Goal: Feedback & Contribution: Contribute content

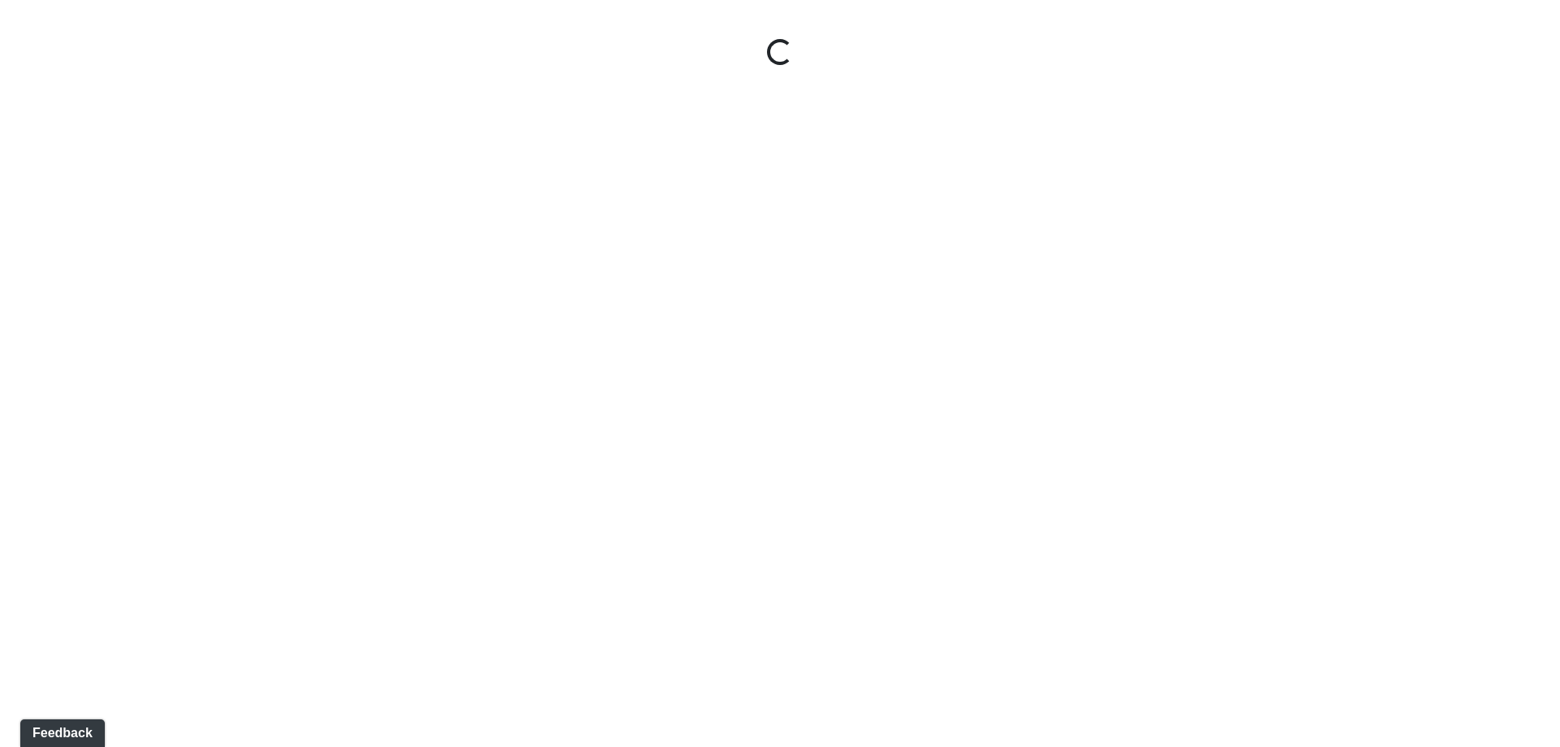
select select "leasing-entrance"
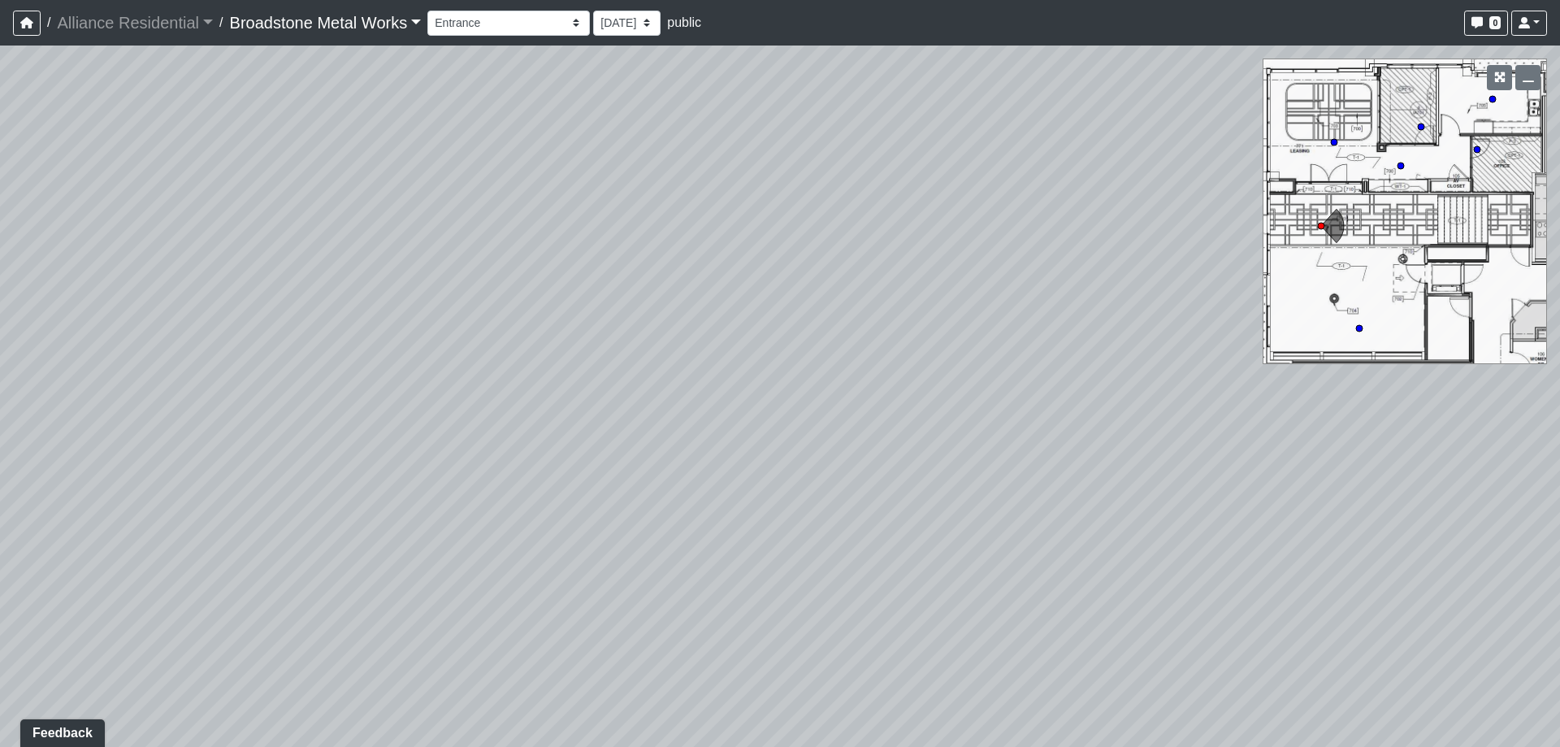
click at [363, 15] on link "Broadstone Metal Works" at bounding box center [326, 22] width 192 height 32
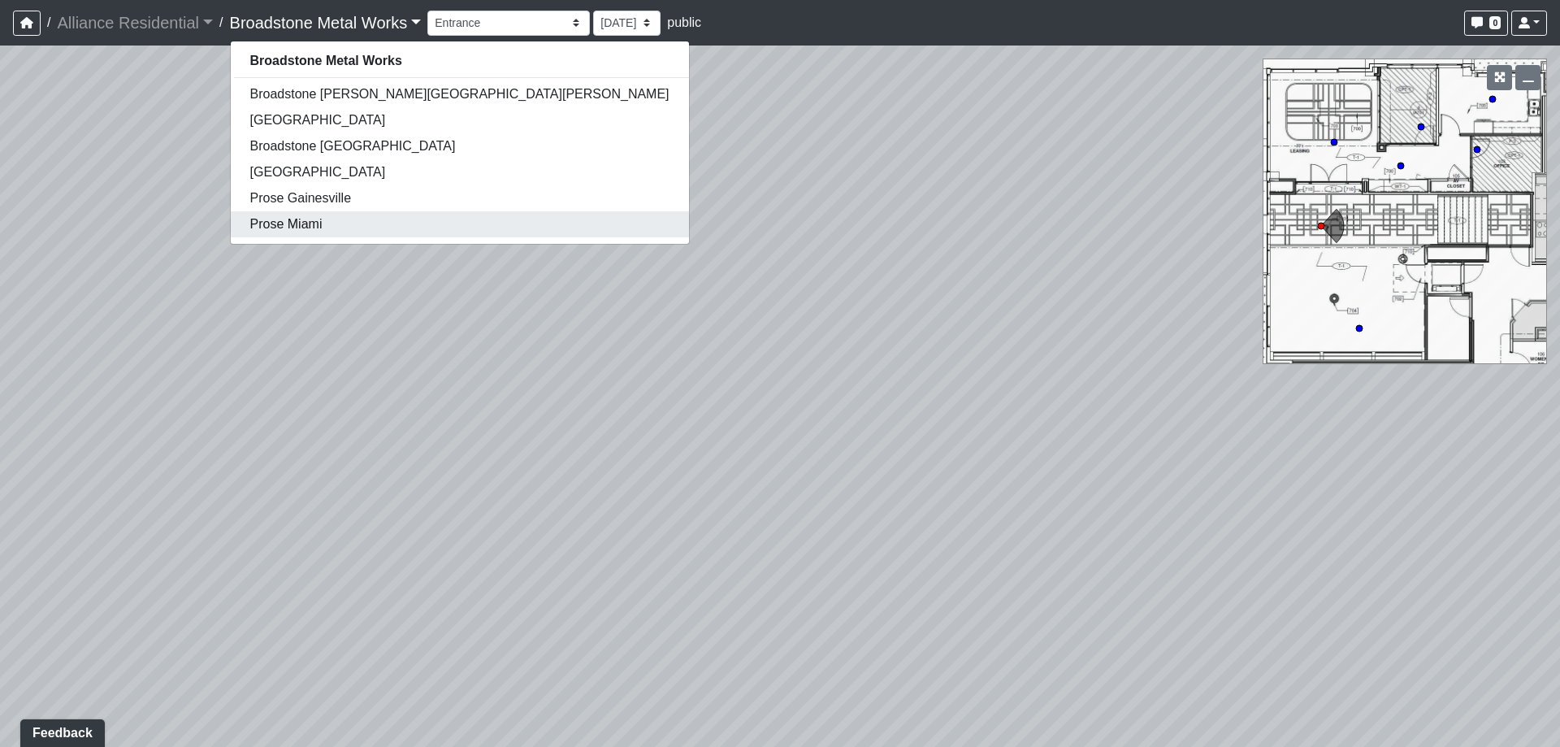
click at [311, 219] on link "Prose Miami" at bounding box center [460, 224] width 458 height 26
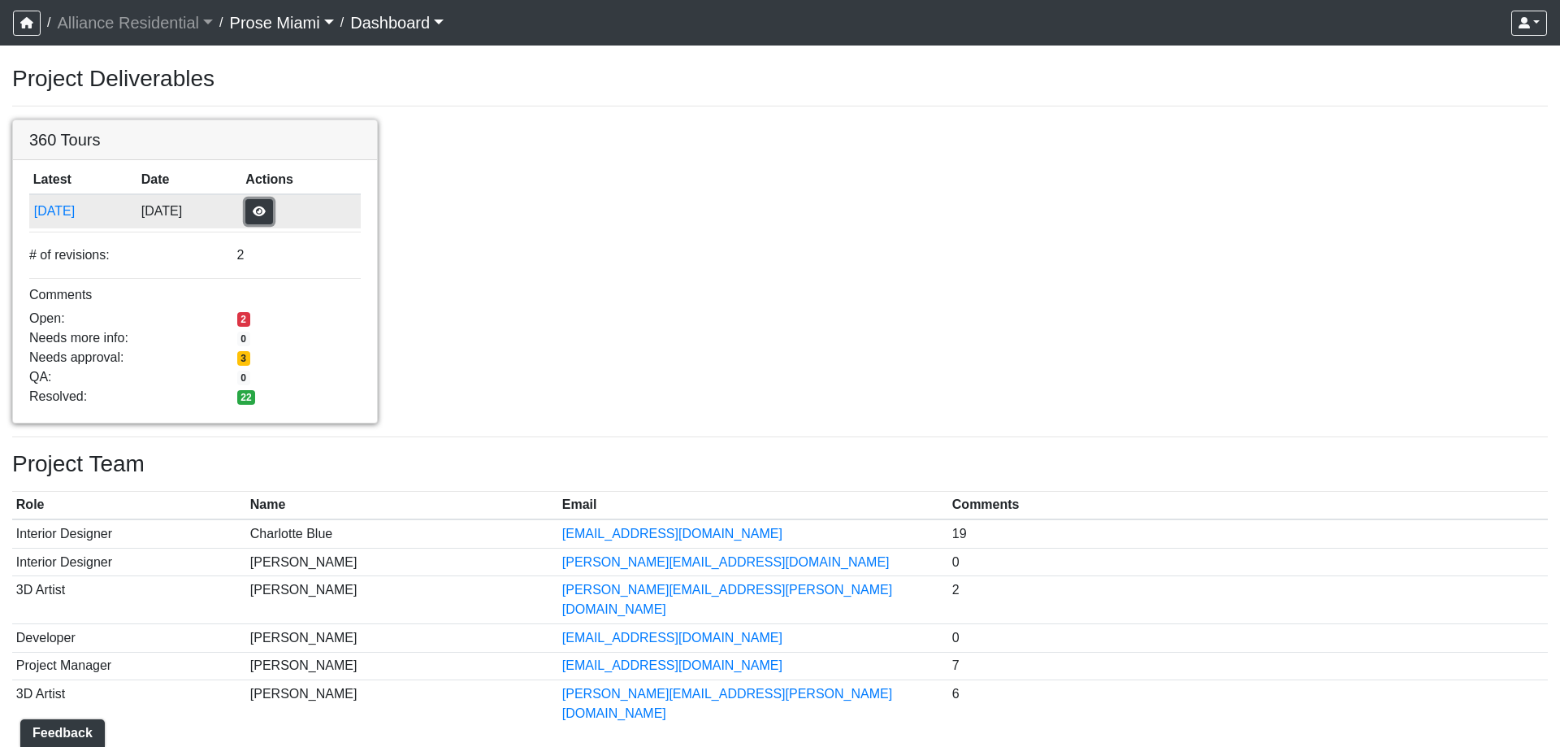
click at [273, 216] on button "button" at bounding box center [259, 211] width 28 height 25
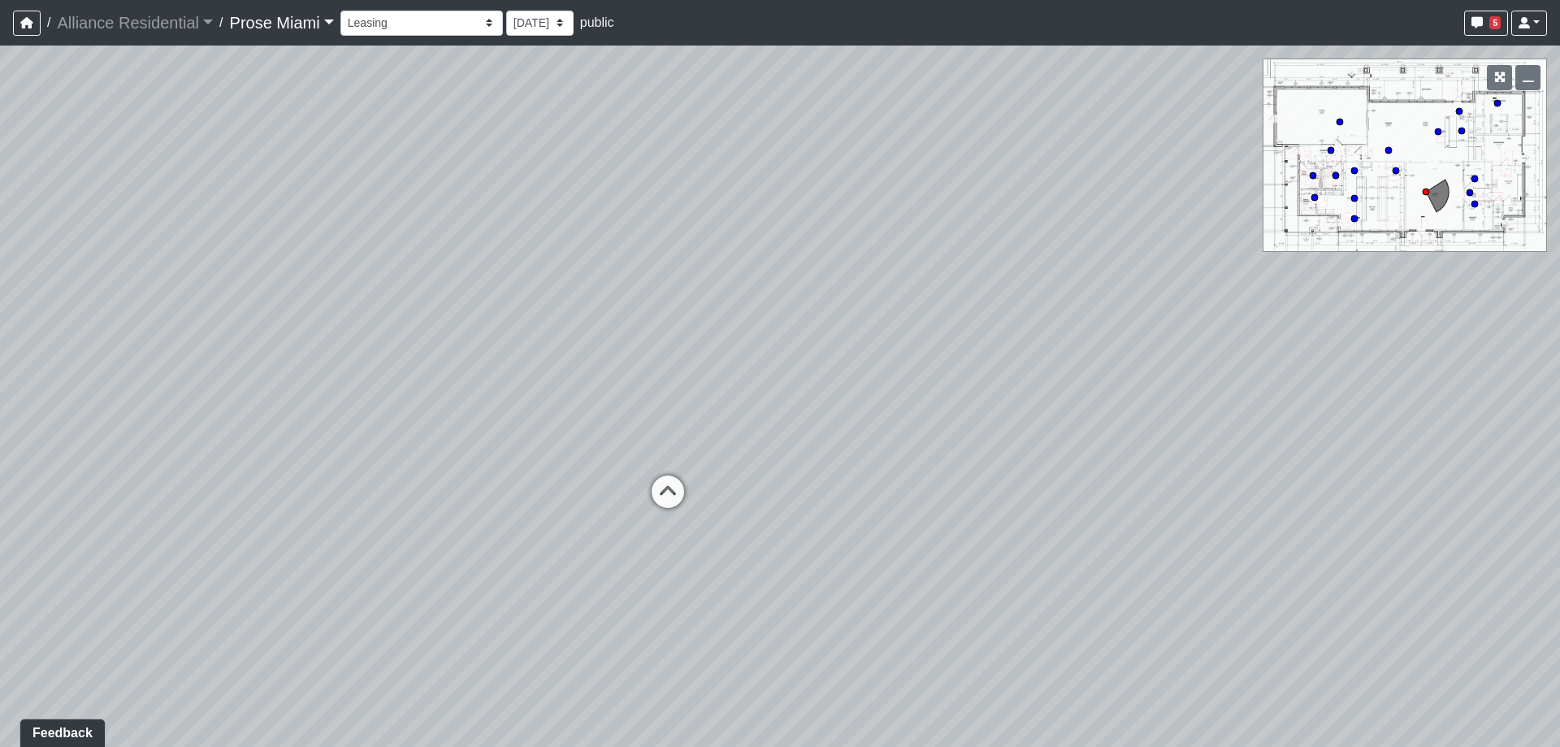
drag, startPoint x: 959, startPoint y: 331, endPoint x: 291, endPoint y: 286, distance: 670.2
click at [291, 286] on div "Loading... Office Hallway Loading... Lobby 1" at bounding box center [780, 395] width 1560 height 701
click at [661, 489] on icon at bounding box center [667, 499] width 49 height 49
drag, startPoint x: 1011, startPoint y: 363, endPoint x: 1198, endPoint y: 367, distance: 186.9
click at [1198, 367] on div "Loading... Office Hallway Loading... Lobby 1 Loading... Office 2 Loading... Off…" at bounding box center [780, 395] width 1560 height 701
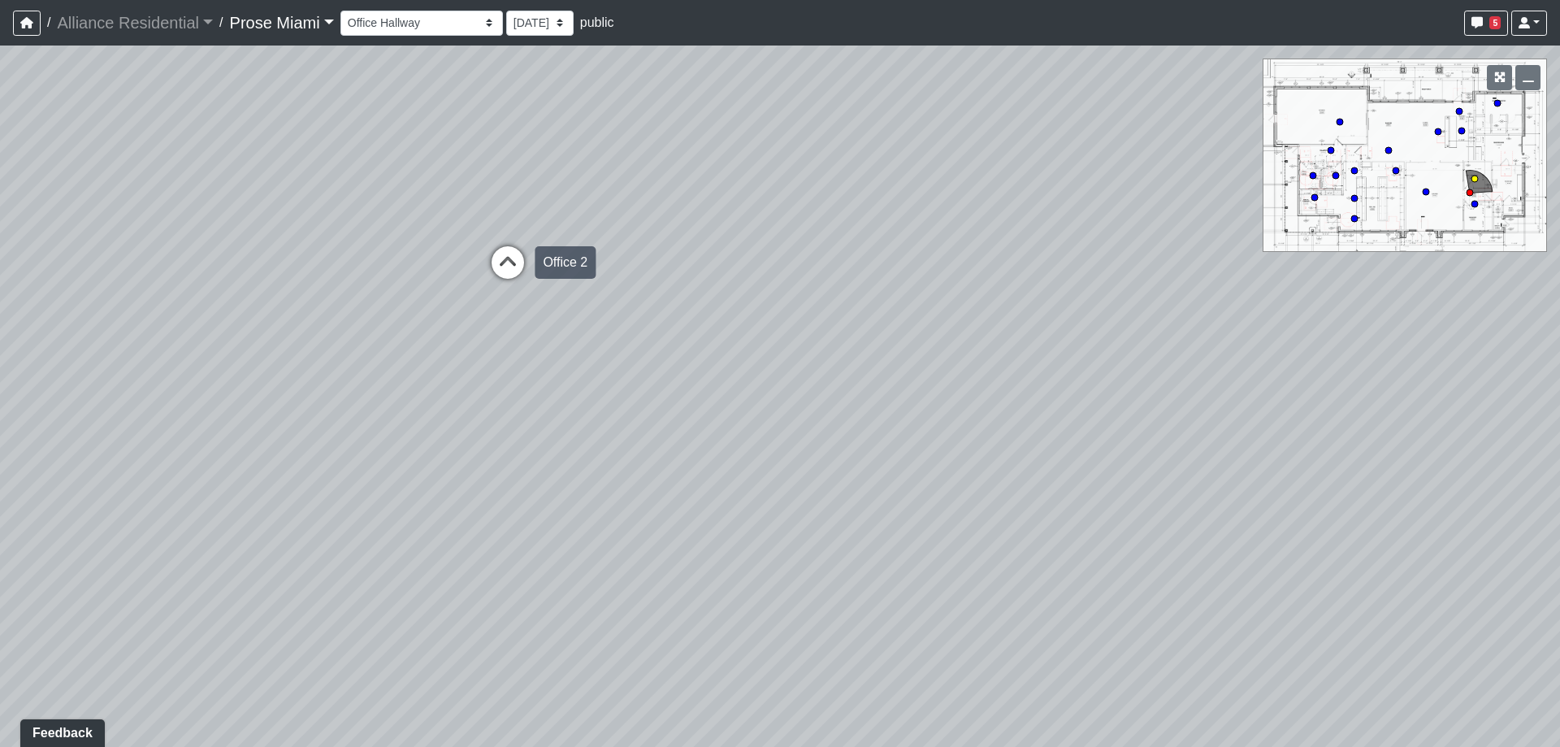
click at [496, 267] on icon at bounding box center [507, 270] width 49 height 49
drag, startPoint x: 1057, startPoint y: 387, endPoint x: 1094, endPoint y: 155, distance: 234.4
click at [1094, 155] on div "Loading... Office Hallway Loading... Lobby 1 Loading... Office 2 Loading... Off…" at bounding box center [780, 395] width 1560 height 701
drag, startPoint x: 356, startPoint y: 197, endPoint x: 1241, endPoint y: 575, distance: 962.8
click at [1241, 575] on div "Loading... Office Hallway Loading... Lobby 1 Loading... Office 2 Loading... Off…" at bounding box center [780, 395] width 1560 height 701
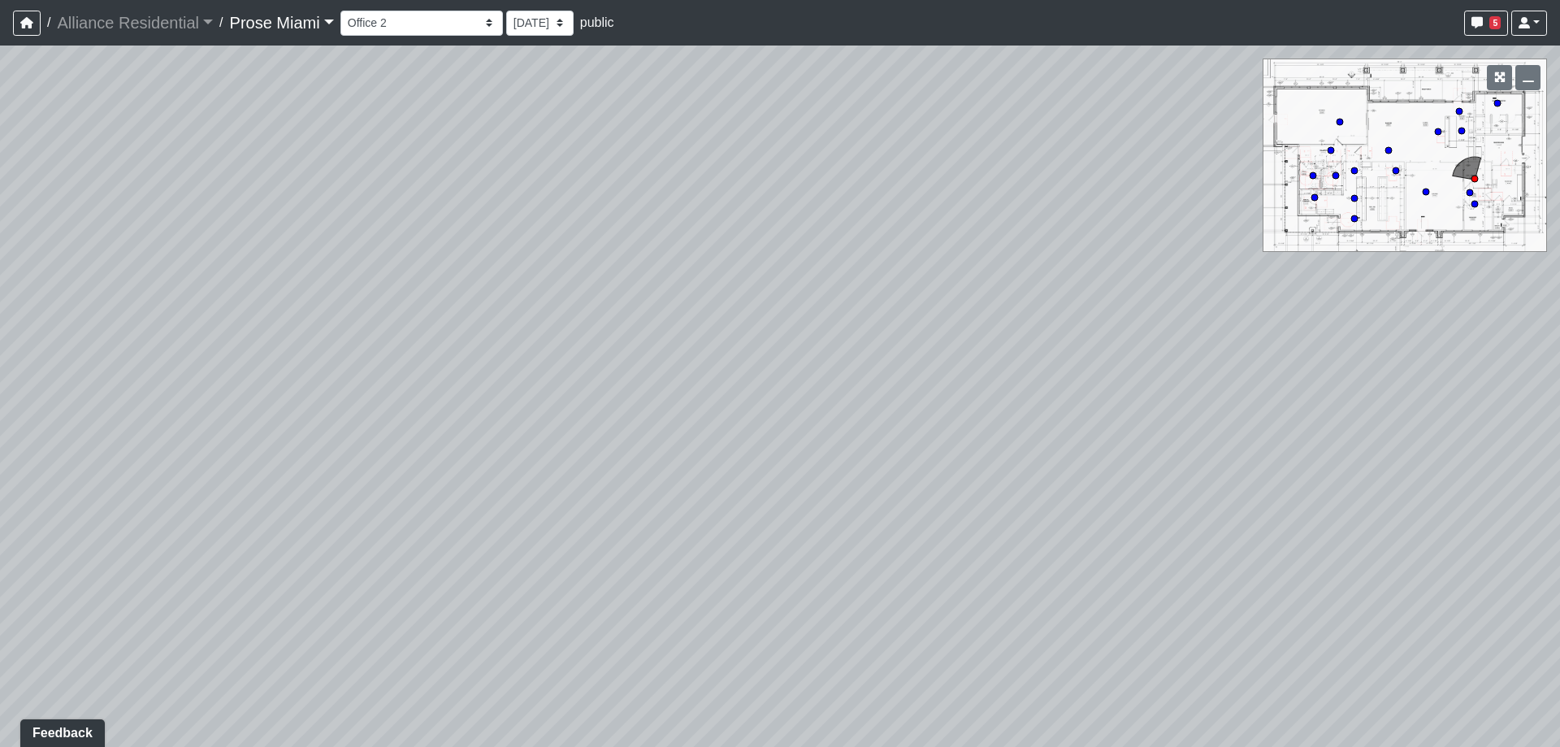
drag, startPoint x: 260, startPoint y: 361, endPoint x: 1106, endPoint y: 337, distance: 846.1
click at [1106, 337] on div "Loading... Office Hallway Loading... Lobby 1 Loading... Office 2 Loading... Off…" at bounding box center [780, 395] width 1560 height 701
drag, startPoint x: 1020, startPoint y: 216, endPoint x: 1058, endPoint y: 216, distance: 38.2
click at [1058, 216] on div "Loading... Office Hallway Loading... Lobby 1 Loading... Office 2 Loading... Off…" at bounding box center [780, 395] width 1560 height 701
click at [740, 695] on icon at bounding box center [745, 702] width 49 height 49
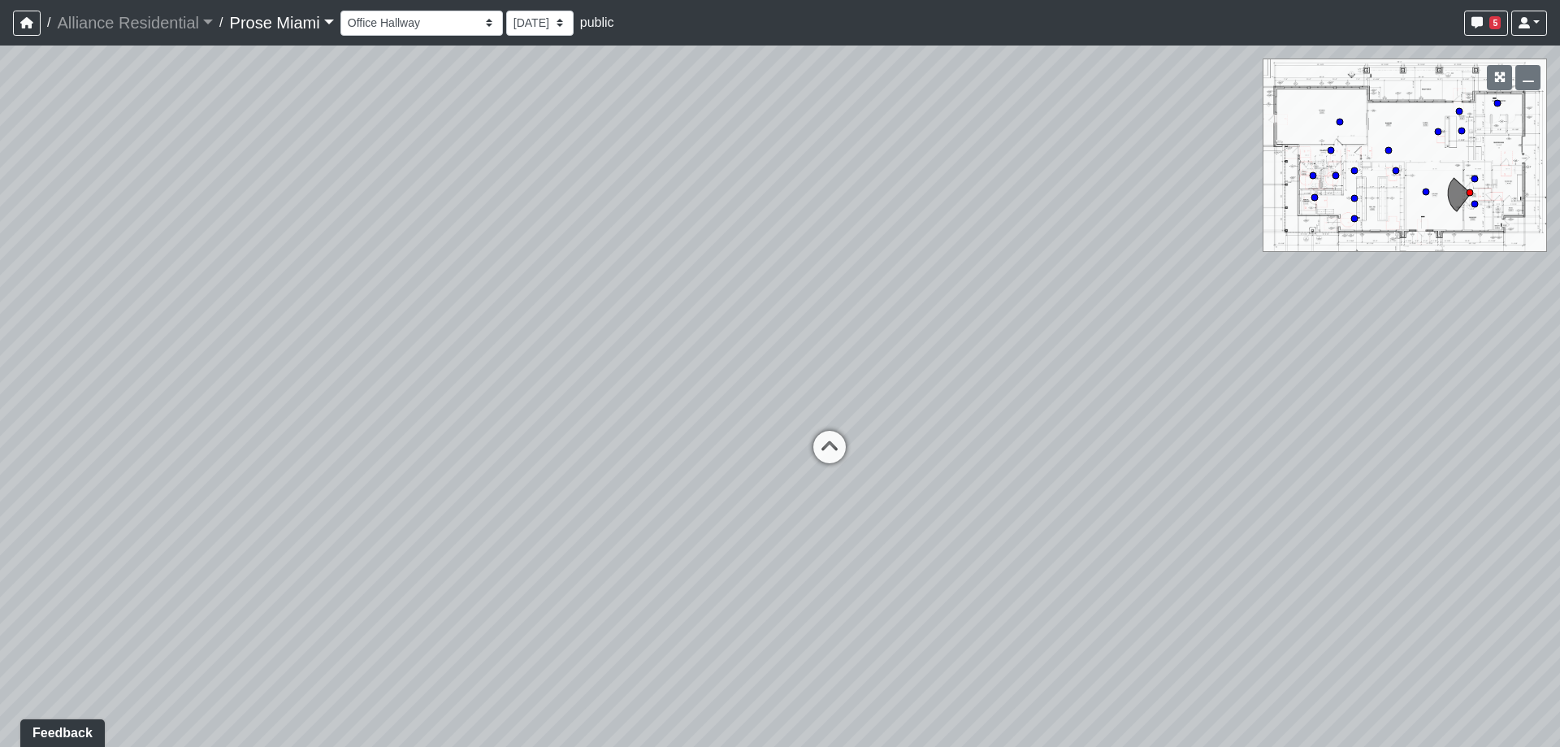
drag, startPoint x: 1069, startPoint y: 506, endPoint x: 301, endPoint y: 487, distance: 768.8
click at [301, 487] on div "Loading... Office Hallway Loading... Lobby 1 Loading... Office 2 Loading... Off…" at bounding box center [780, 395] width 1560 height 701
click at [831, 437] on icon at bounding box center [829, 455] width 49 height 49
drag, startPoint x: 717, startPoint y: 475, endPoint x: 279, endPoint y: 456, distance: 438.3
click at [271, 457] on div "Loading... Office Hallway Loading... Lobby 1 Loading... Office 2 Loading... Off…" at bounding box center [780, 395] width 1560 height 701
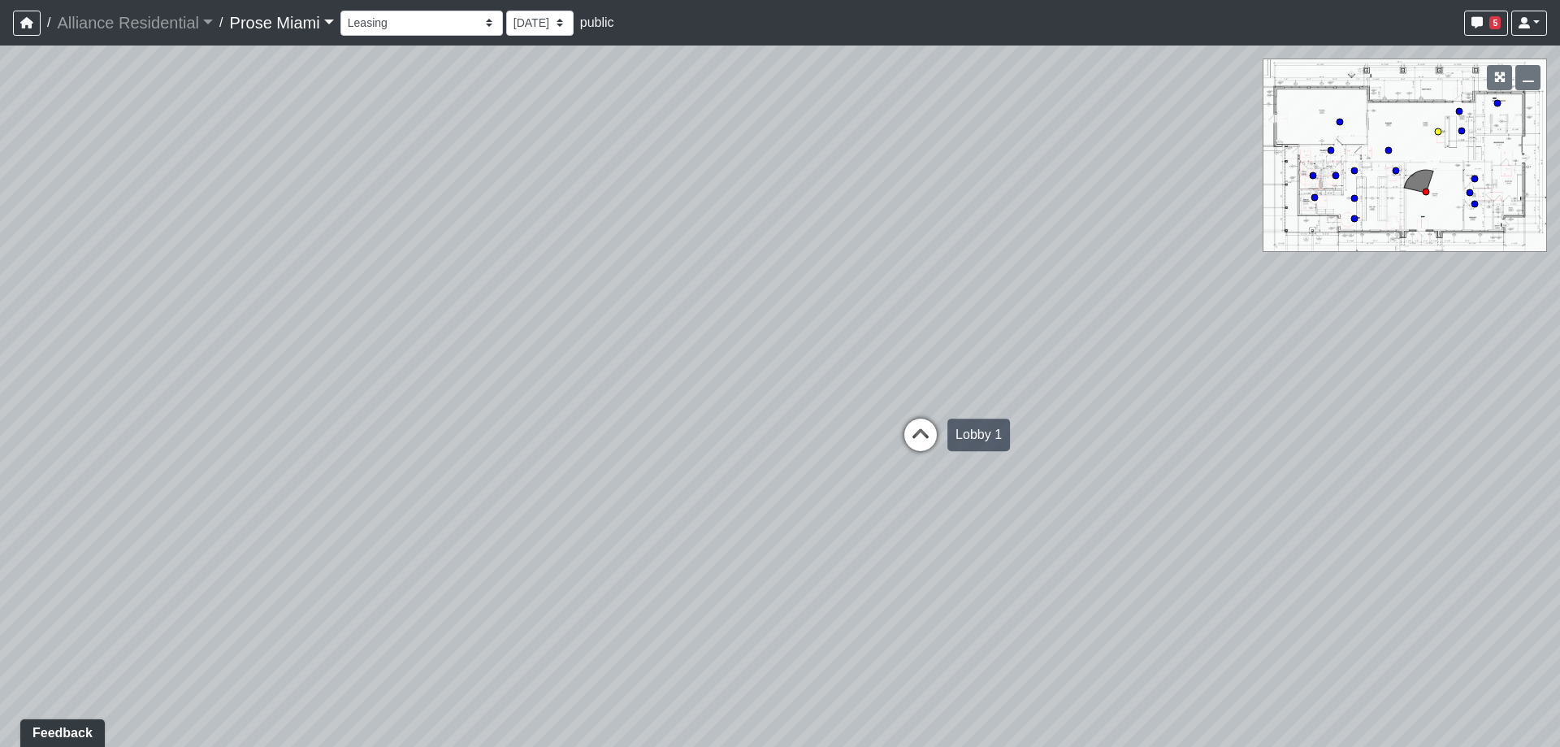
click at [914, 430] on icon at bounding box center [920, 442] width 49 height 49
drag, startPoint x: 748, startPoint y: 387, endPoint x: 1111, endPoint y: 421, distance: 364.8
click at [1118, 421] on div "Loading... Office Hallway Loading... Lobby 1 Loading... Office 2 Loading... Off…" at bounding box center [780, 395] width 1560 height 701
drag, startPoint x: 695, startPoint y: 309, endPoint x: 847, endPoint y: 294, distance: 153.4
click at [847, 294] on div "Loading... Office Hallway Loading... Lobby 1 Loading... Office 2 Loading... Off…" at bounding box center [780, 395] width 1560 height 701
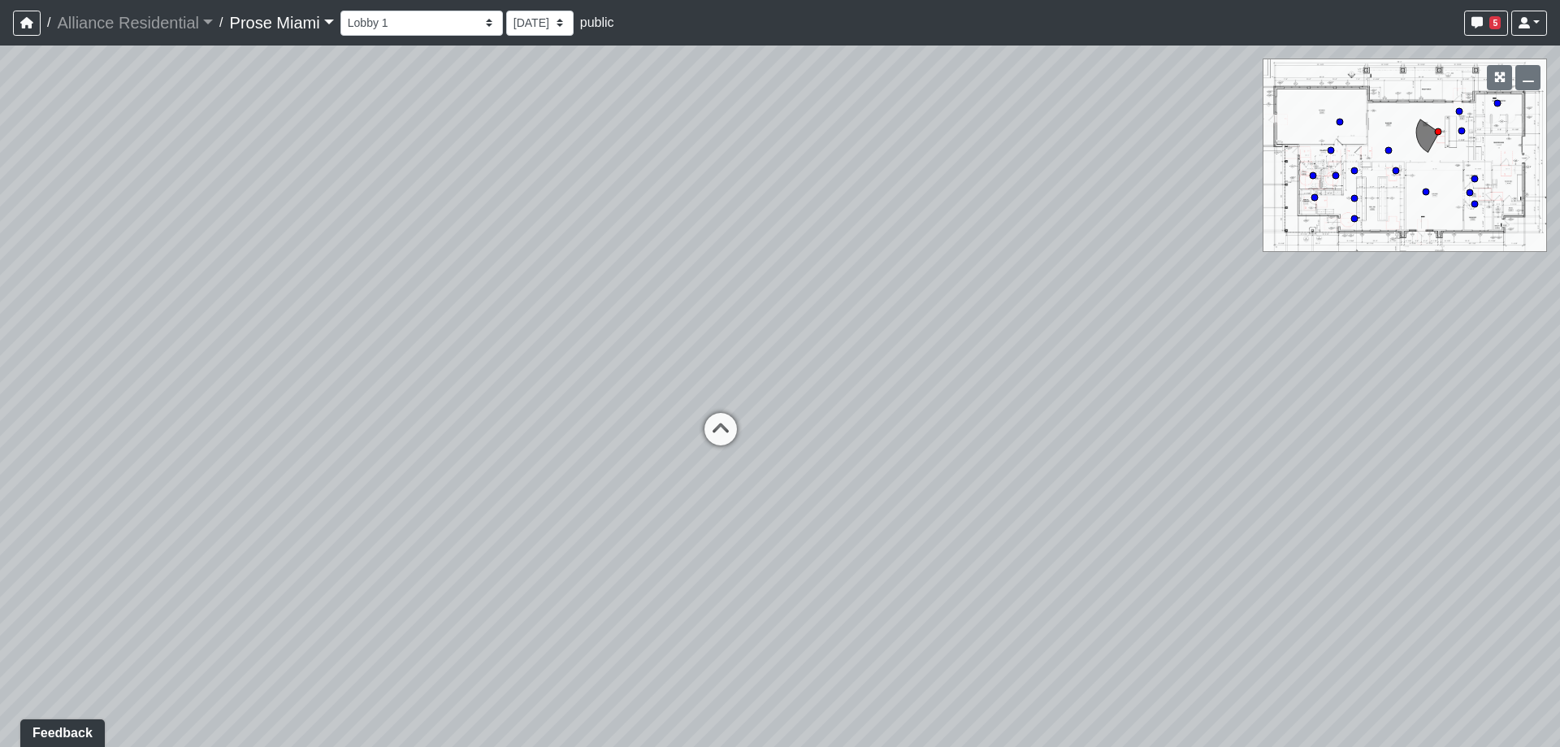
drag, startPoint x: 1270, startPoint y: 422, endPoint x: 669, endPoint y: 381, distance: 602.6
click at [244, 331] on div "Loading... Office Hallway Loading... Lobby 1 Loading... Office 2 Loading... Off…" at bounding box center [780, 395] width 1560 height 701
drag, startPoint x: 1027, startPoint y: 387, endPoint x: 661, endPoint y: 383, distance: 365.6
click at [56, 368] on div "Loading... Office Hallway Loading... Lobby 1 Loading... Office 2 Loading... Off…" at bounding box center [780, 395] width 1560 height 701
drag, startPoint x: 868, startPoint y: 405, endPoint x: 560, endPoint y: 512, distance: 326.6
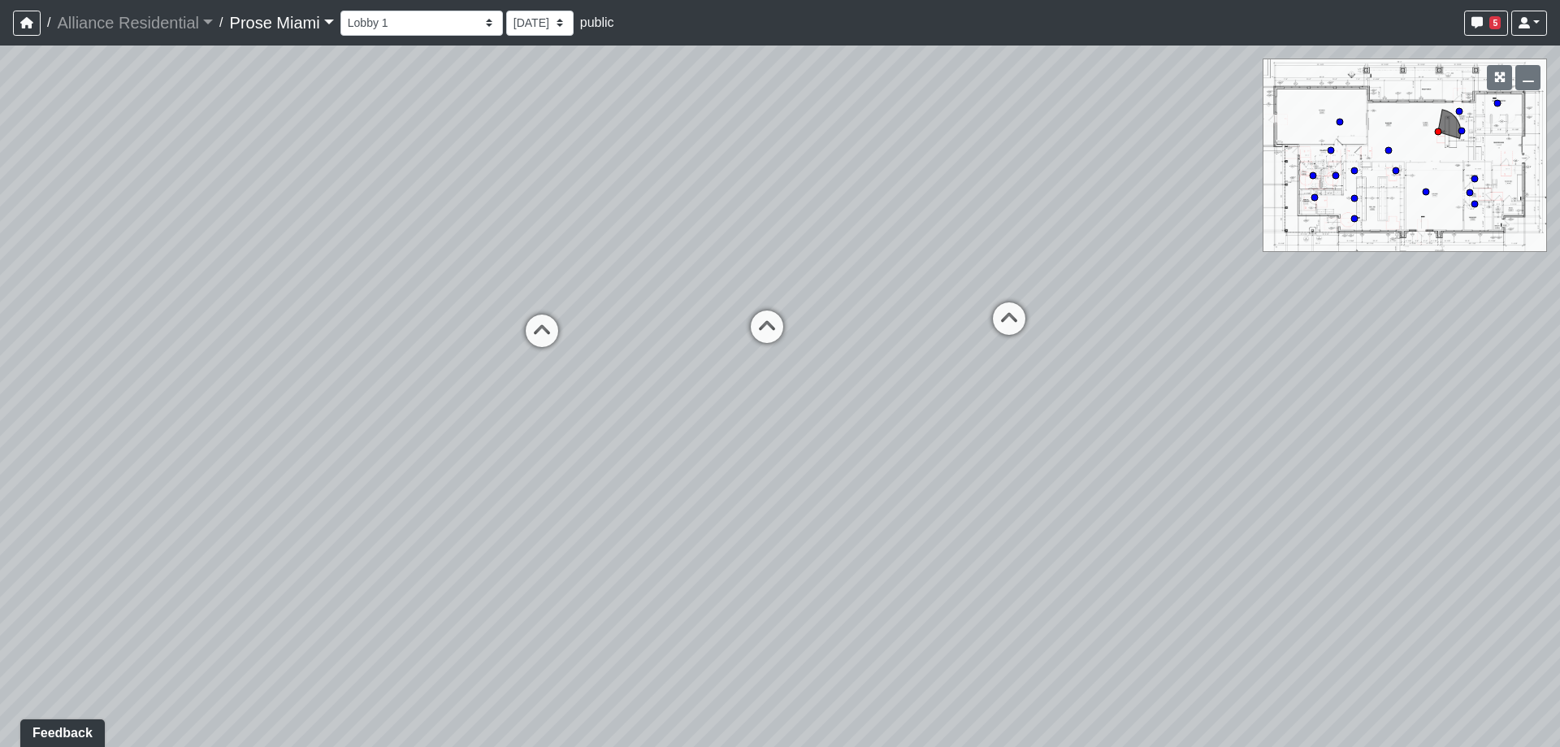
click at [560, 512] on div "Loading... Office Hallway Loading... Lobby 1 Loading... Office 2 Loading... Off…" at bounding box center [780, 395] width 1560 height 701
click at [533, 368] on icon at bounding box center [536, 365] width 49 height 49
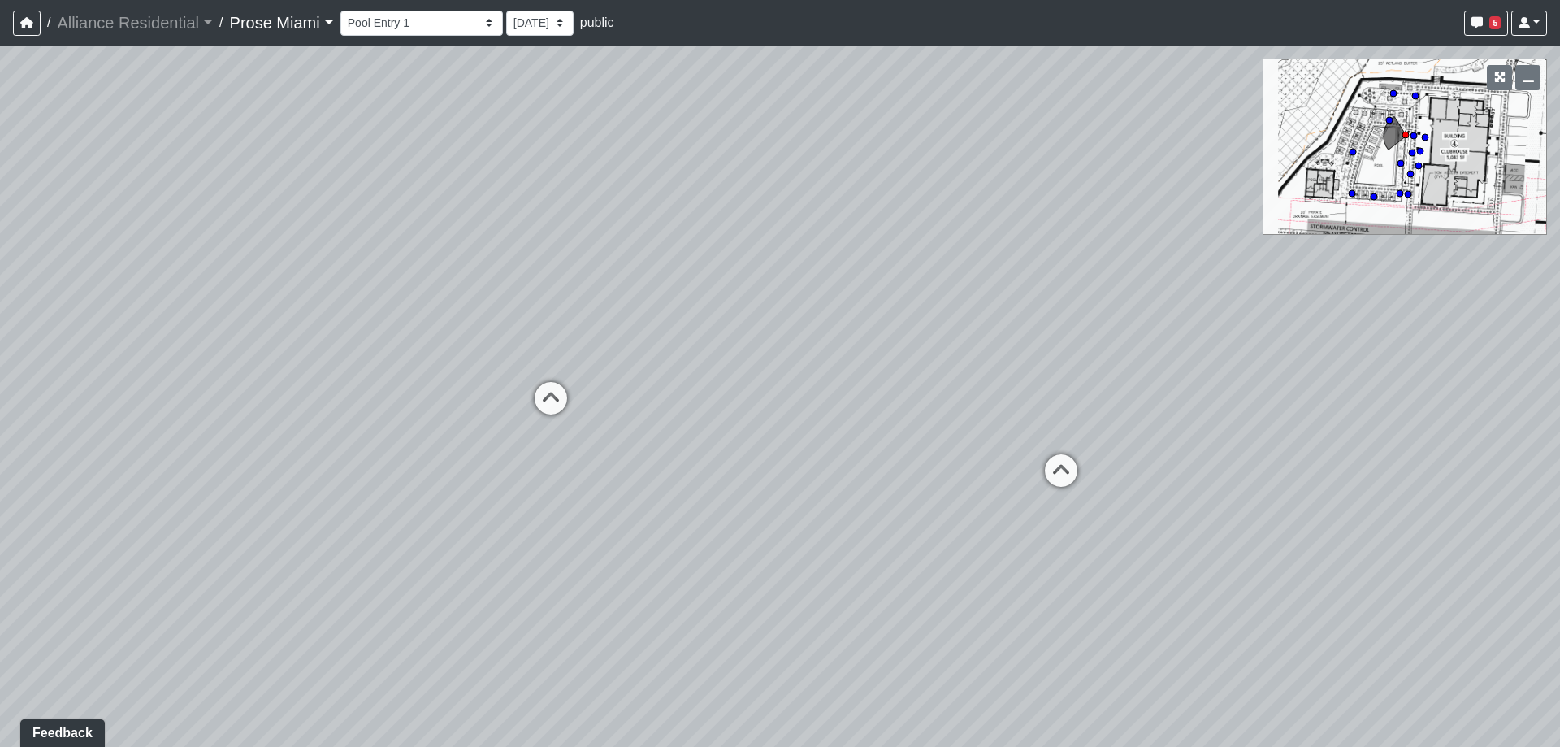
drag, startPoint x: 913, startPoint y: 377, endPoint x: 1097, endPoint y: 411, distance: 186.8
click at [1206, 411] on div "Loading... Office Hallway Loading... Lobby 1 Loading... Office 2 Loading... Off…" at bounding box center [780, 395] width 1560 height 701
drag, startPoint x: 613, startPoint y: 331, endPoint x: 1423, endPoint y: 363, distance: 809.8
click at [1424, 362] on div "Loading... Office Hallway Loading... Lobby 1 Loading... Office 2 Loading... Off…" at bounding box center [780, 395] width 1560 height 701
drag, startPoint x: 603, startPoint y: 396, endPoint x: 1266, endPoint y: 299, distance: 670.1
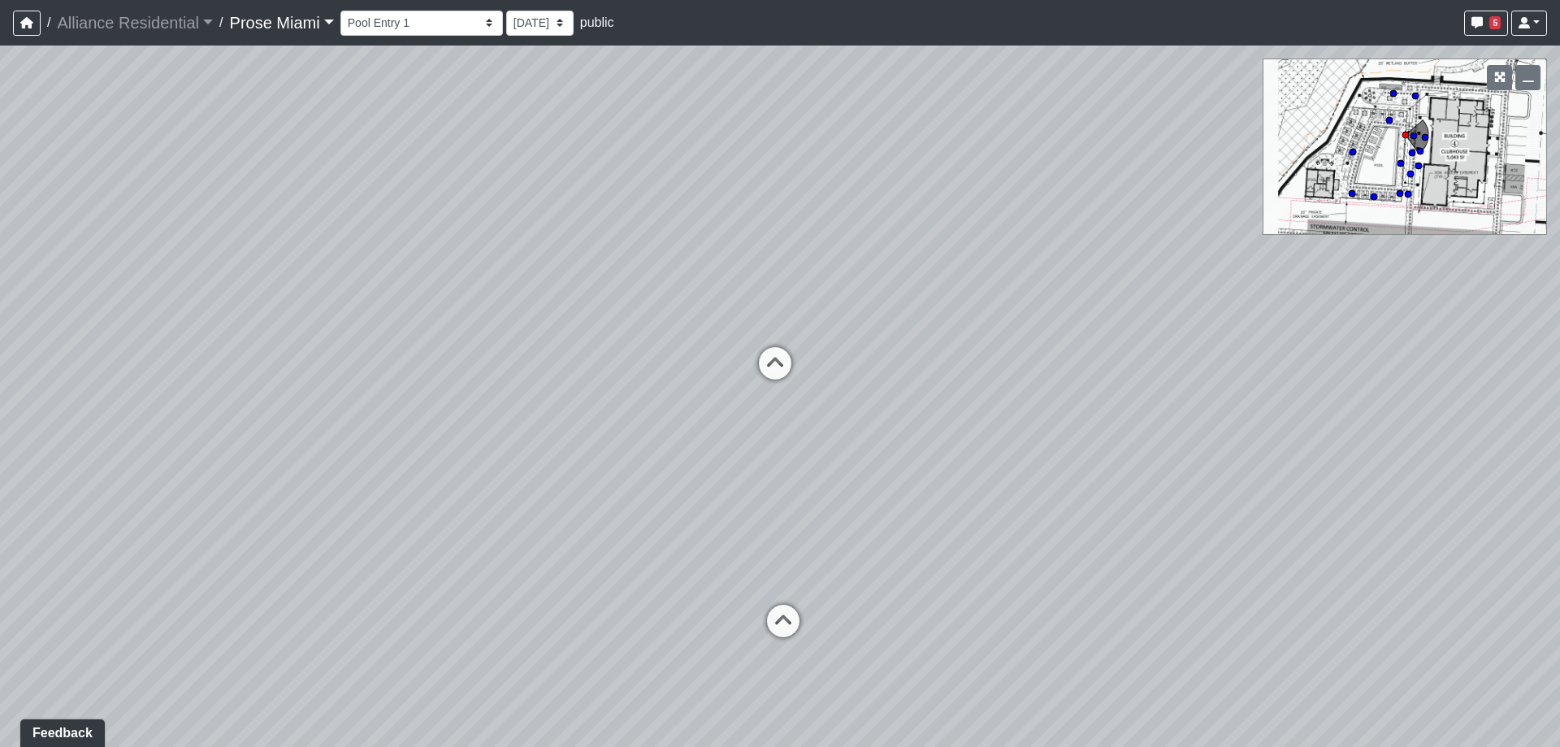
click at [1266, 299] on div "Loading... Office Hallway Loading... Lobby 1 Loading... Office 2 Loading... Off…" at bounding box center [780, 395] width 1560 height 701
click at [788, 359] on icon at bounding box center [803, 372] width 49 height 49
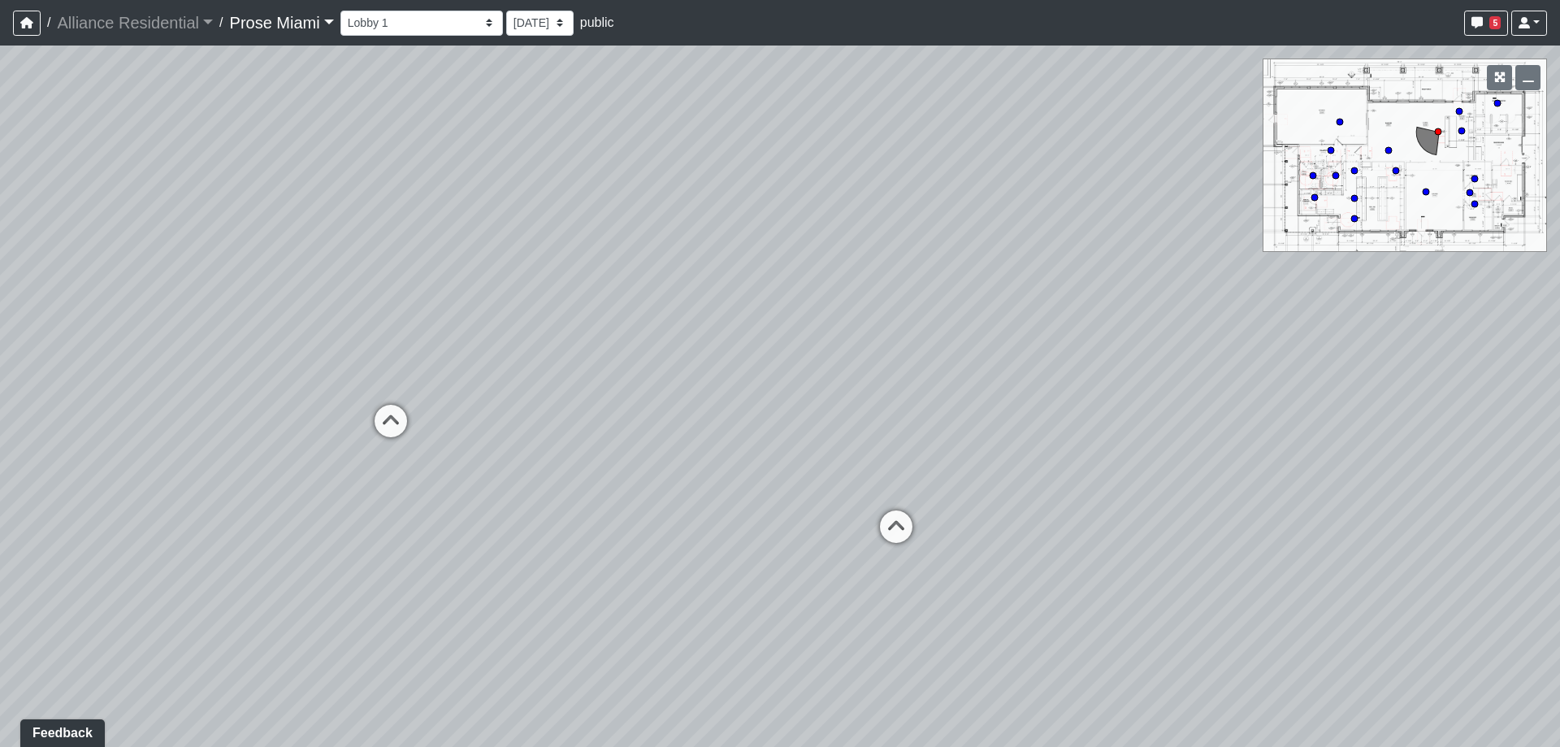
drag, startPoint x: 1164, startPoint y: 355, endPoint x: 419, endPoint y: 426, distance: 748.3
click at [419, 426] on div "Loading... Office Hallway Loading... Lobby 1 Loading... Office 2 Loading... Off…" at bounding box center [780, 395] width 1560 height 701
drag, startPoint x: 431, startPoint y: 445, endPoint x: 1339, endPoint y: 458, distance: 908.4
click at [1372, 453] on div "Loading... Office Hallway Loading... Lobby 1 Loading... Office 2 Loading... Off…" at bounding box center [780, 395] width 1560 height 701
drag, startPoint x: 455, startPoint y: 431, endPoint x: 1133, endPoint y: 401, distance: 679.0
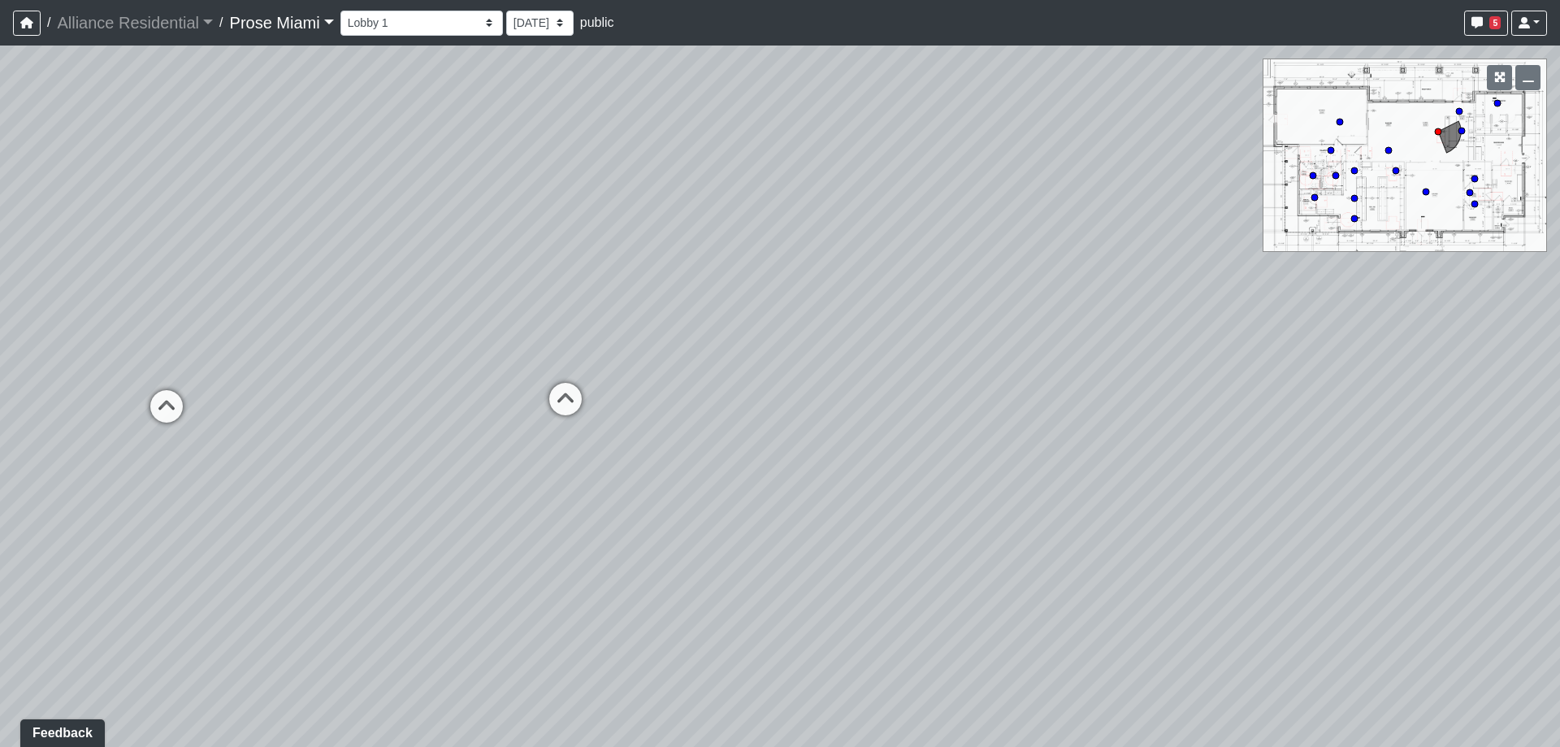
click at [1133, 401] on div "Loading... Office Hallway Loading... Lobby 1 Loading... Office 2 Loading... Off…" at bounding box center [780, 395] width 1560 height 701
drag, startPoint x: 756, startPoint y: 419, endPoint x: 884, endPoint y: 419, distance: 128.4
click at [884, 419] on div "Loading... Office Hallway Loading... Lobby 1 Loading... Office 2 Loading... Off…" at bounding box center [780, 395] width 1560 height 701
drag, startPoint x: 503, startPoint y: 418, endPoint x: 999, endPoint y: 418, distance: 496.4
click at [999, 418] on div "Loading... Office Hallway Loading... Lobby 1 Loading... Office 2 Loading... Off…" at bounding box center [780, 395] width 1560 height 701
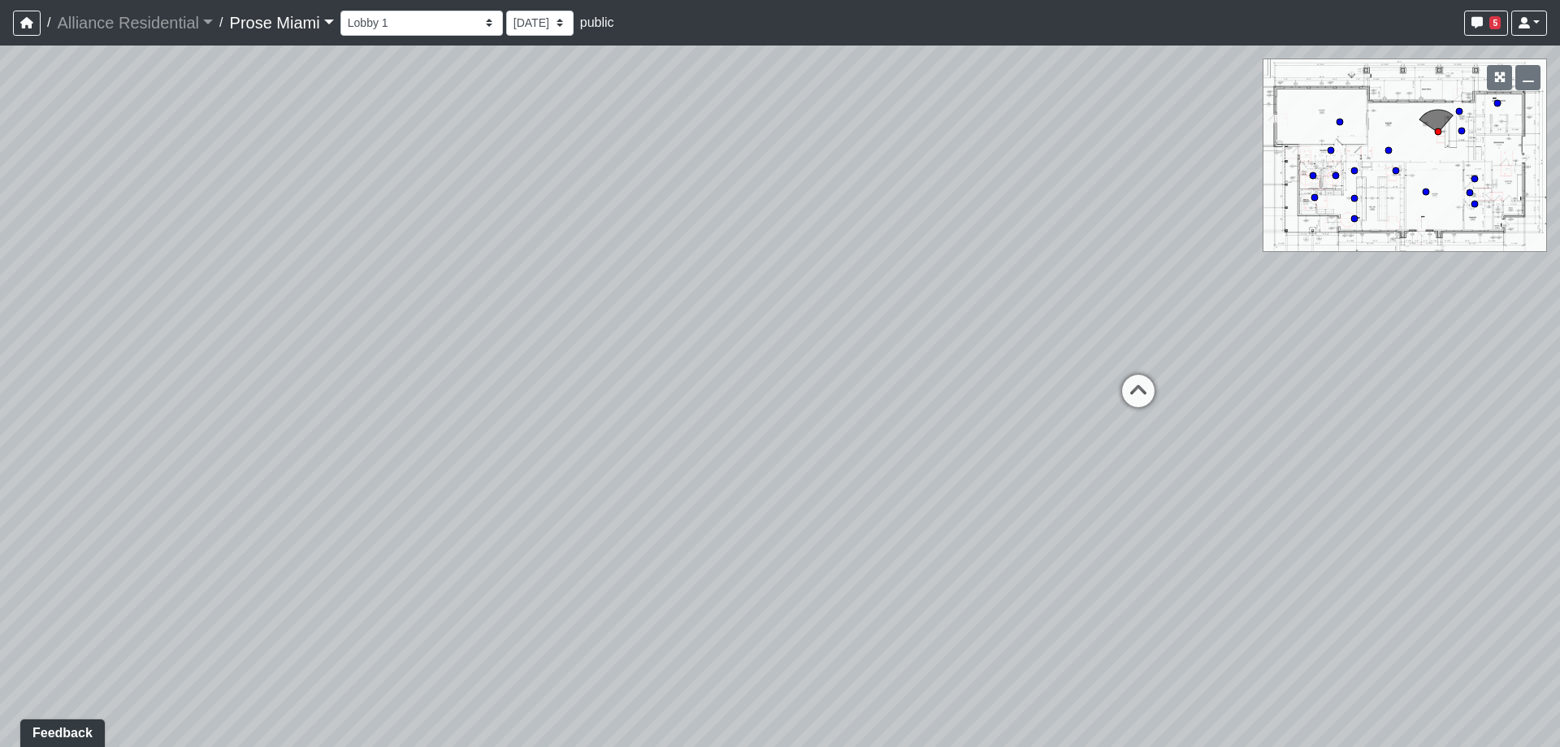
drag, startPoint x: 446, startPoint y: 401, endPoint x: 985, endPoint y: 393, distance: 538.7
click at [985, 393] on div "Loading... Office Hallway Loading... Lobby 1 Loading... Office 2 Loading... Off…" at bounding box center [780, 395] width 1560 height 701
drag, startPoint x: 565, startPoint y: 422, endPoint x: 951, endPoint y: 422, distance: 386.7
click at [954, 422] on div "Loading... Office Hallway Loading... Lobby 1 Loading... Office 2 Loading... Off…" at bounding box center [780, 395] width 1560 height 701
drag, startPoint x: 581, startPoint y: 418, endPoint x: 1036, endPoint y: 427, distance: 455.0
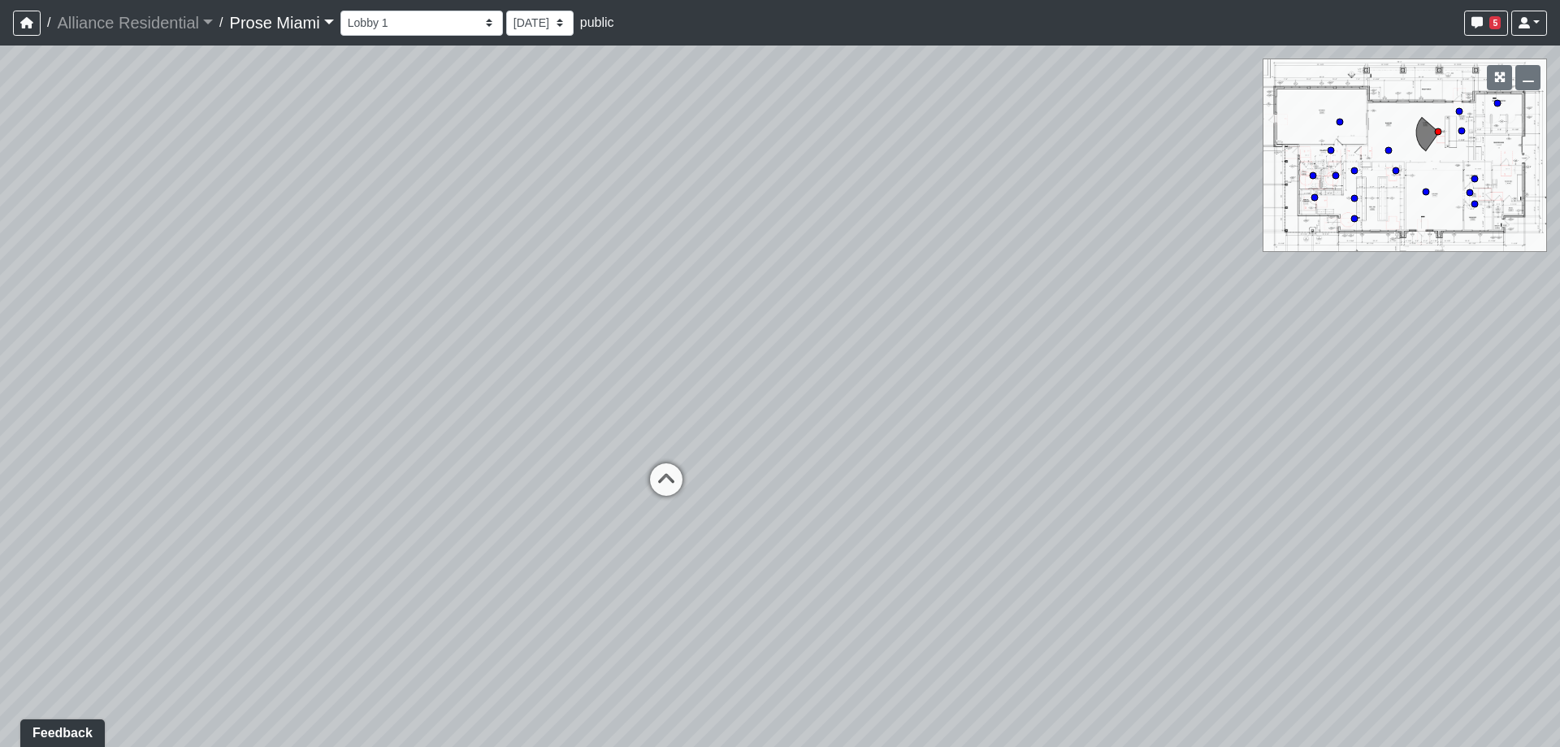
click at [1036, 427] on div "Loading... Office Hallway Loading... Lobby 1 Loading... Office 2 Loading... Off…" at bounding box center [780, 395] width 1560 height 701
click at [660, 478] on icon at bounding box center [666, 487] width 49 height 49
select select "clubhouse-lobby-2"
drag, startPoint x: 1208, startPoint y: 375, endPoint x: 422, endPoint y: 315, distance: 788.7
click at [297, 487] on div "Loading... Office Hallway Loading... Lobby 1 Loading... Office 2 Loading... Off…" at bounding box center [780, 395] width 1560 height 701
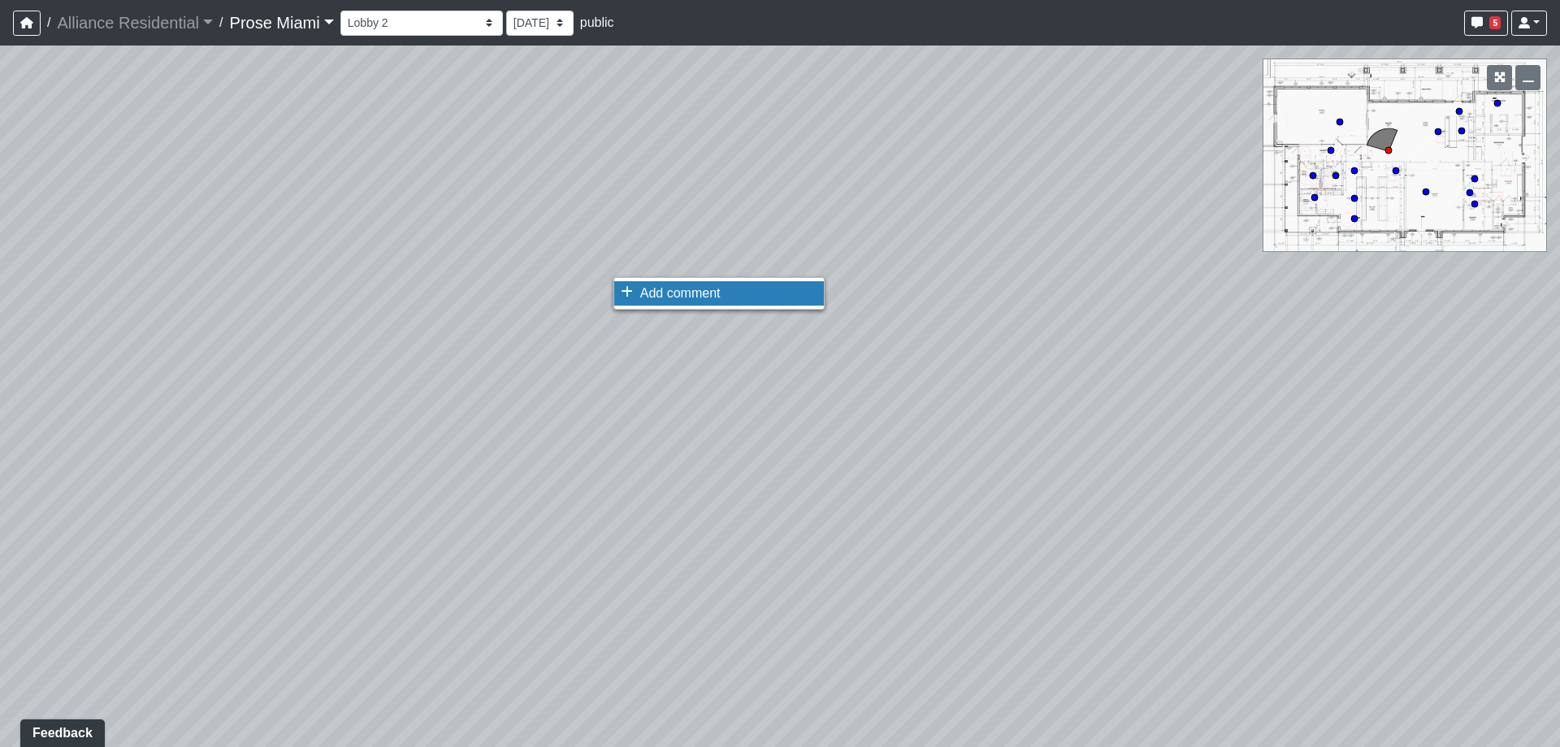
click at [625, 286] on icon at bounding box center [627, 291] width 12 height 13
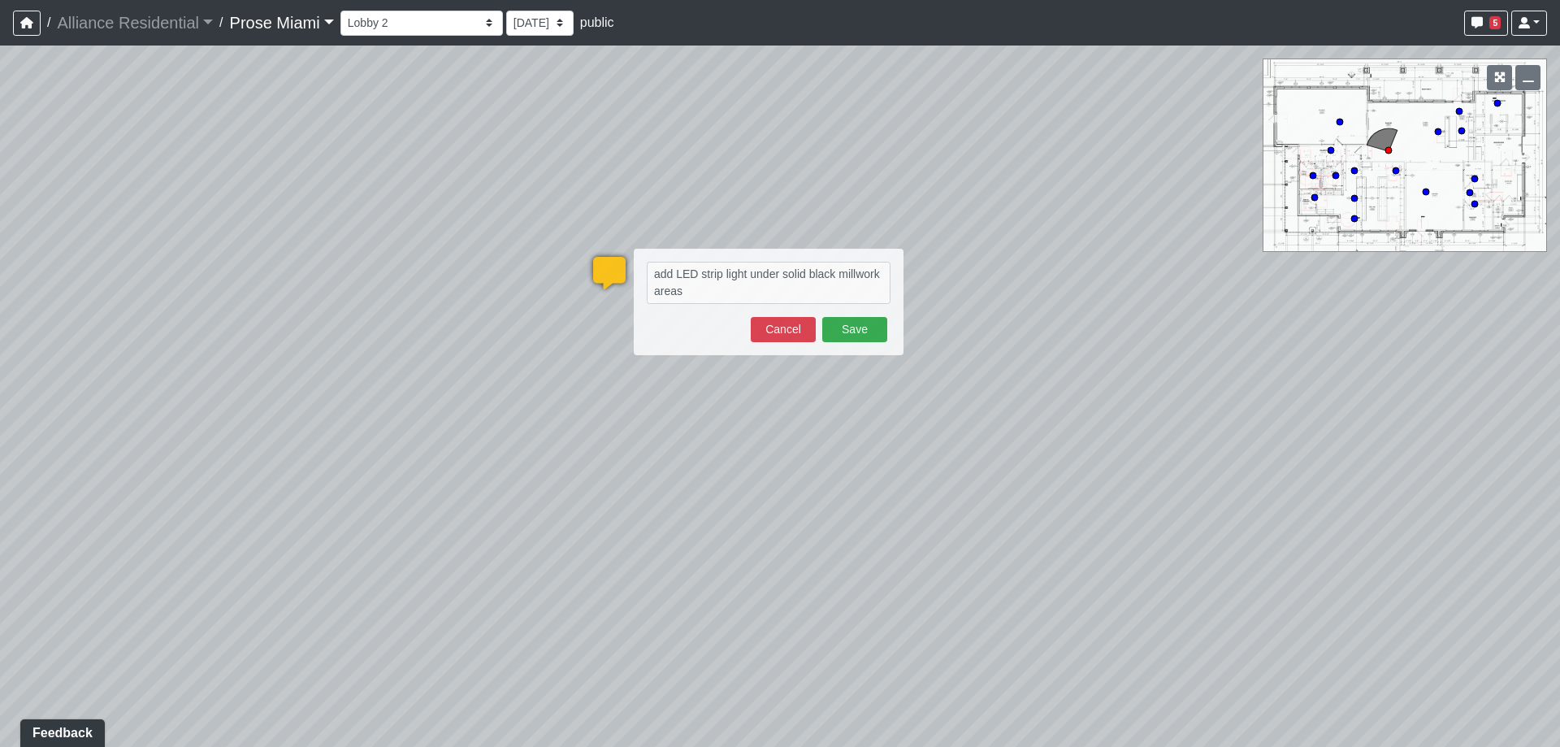
drag, startPoint x: 609, startPoint y: 286, endPoint x: 578, endPoint y: 274, distance: 33.9
click at [578, 274] on div "Loading... Office Hallway Loading... Lobby 1 Loading... Office 2 Loading... Off…" at bounding box center [780, 395] width 1560 height 701
drag, startPoint x: 681, startPoint y: 295, endPoint x: 644, endPoint y: 272, distance: 43.1
click at [644, 272] on div "add LED strip light under solid black millwork areas Save Cancel" at bounding box center [769, 302] width 270 height 106
type textarea "add LED strip light under solid black millwork areas"
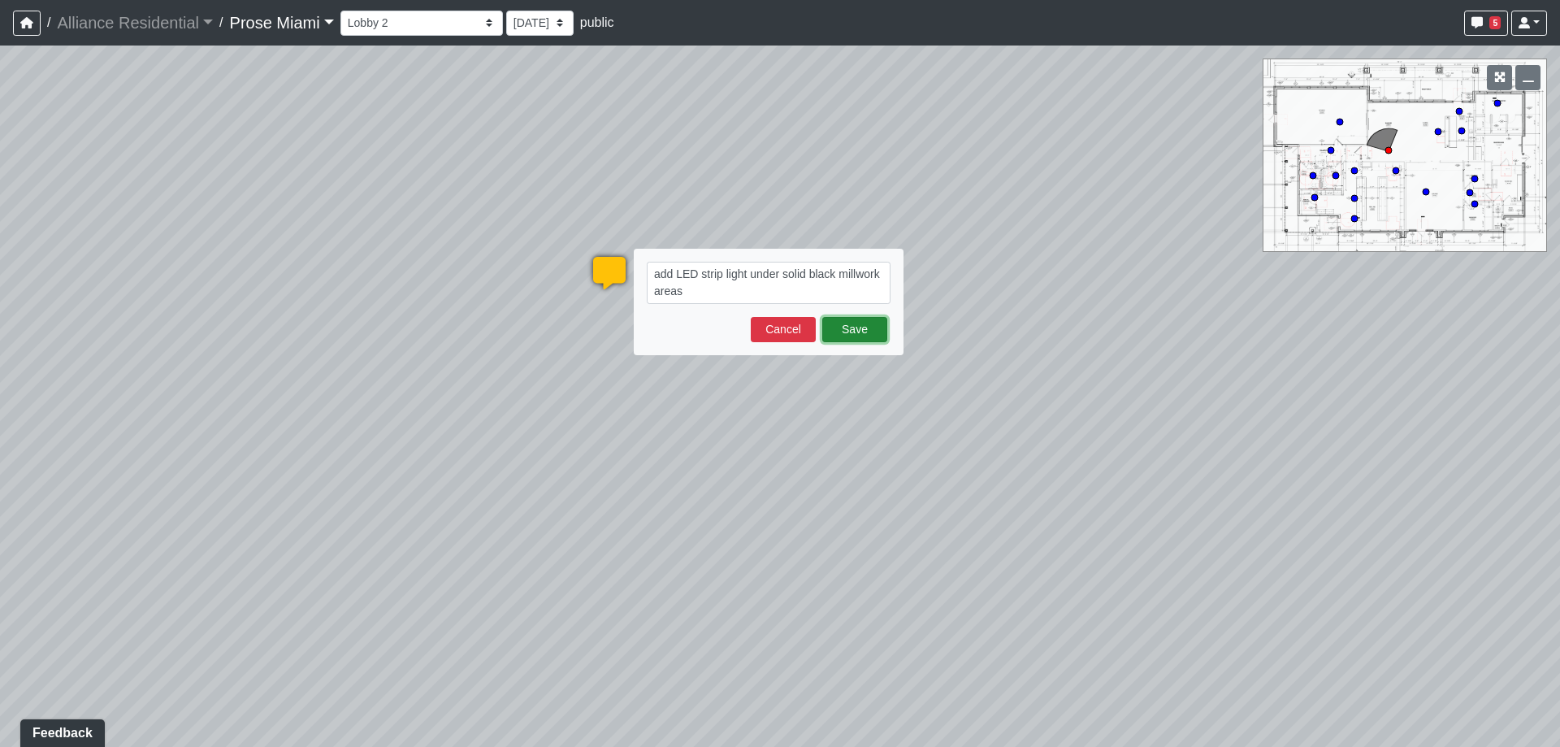
click at [841, 338] on button "Save" at bounding box center [854, 329] width 65 height 25
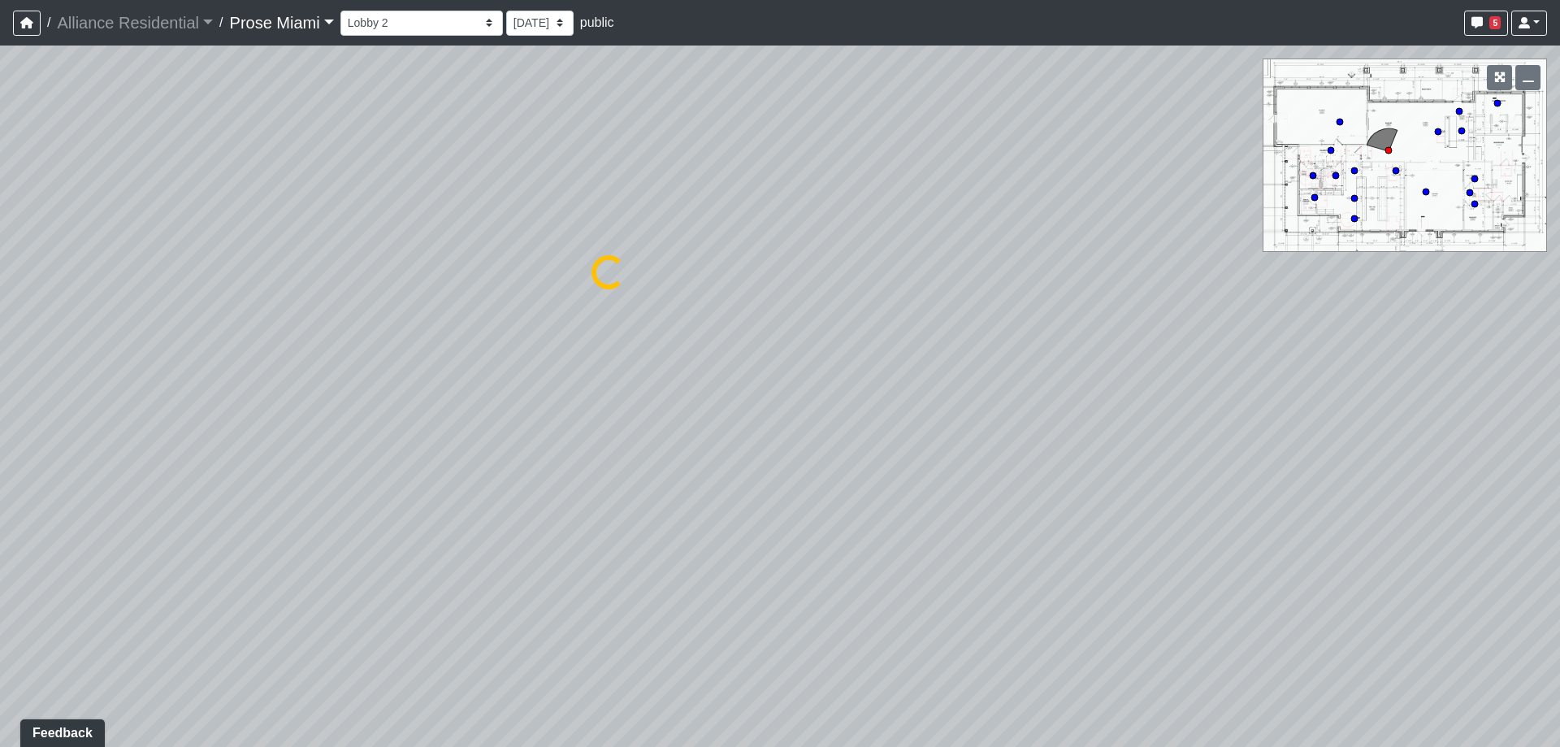
select select "clubhouse-lobby-2"
click at [867, 409] on li "Add comment" at bounding box center [948, 408] width 210 height 24
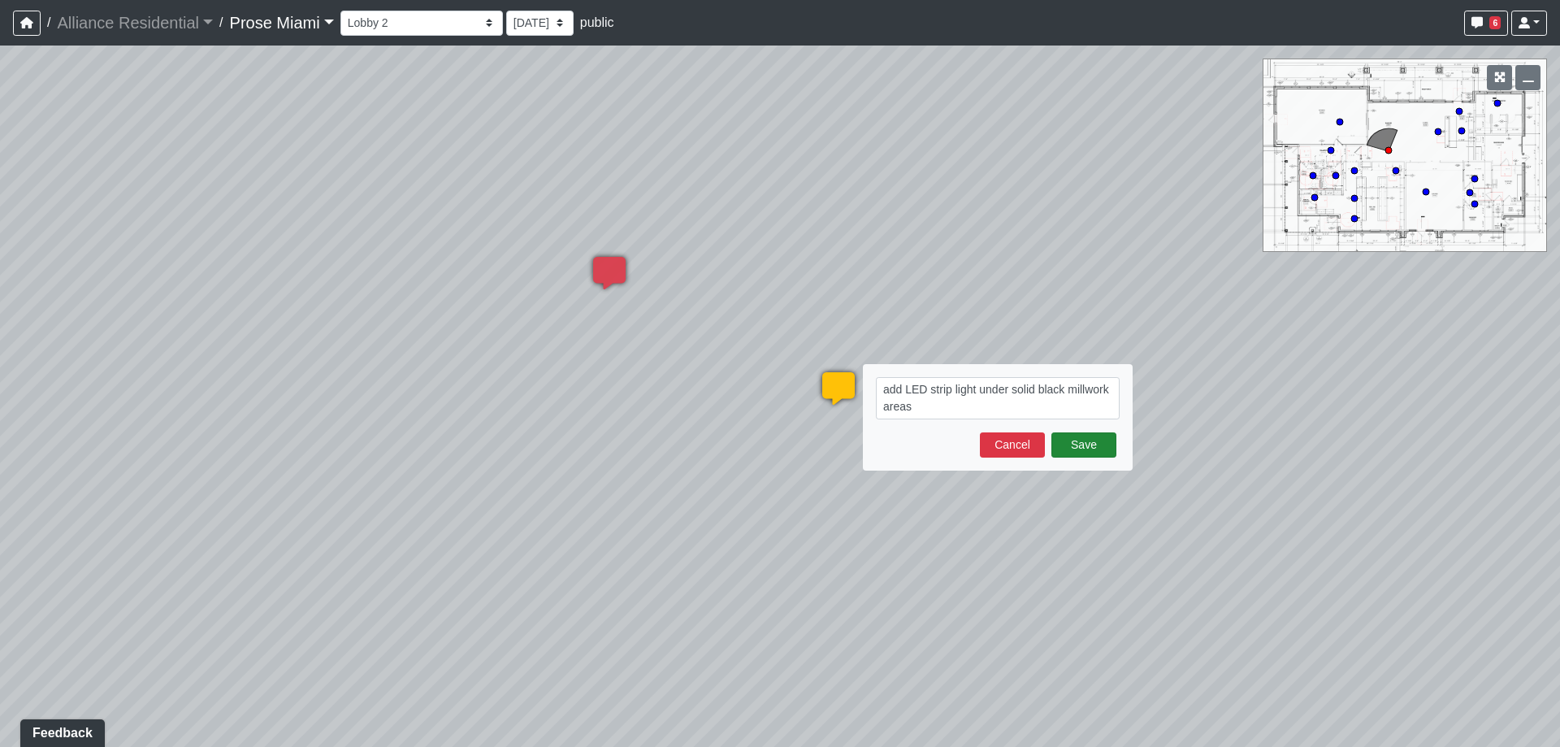
type textarea "add LED strip light under solid black millwork areas"
click at [1081, 445] on button "Save" at bounding box center [1083, 444] width 65 height 25
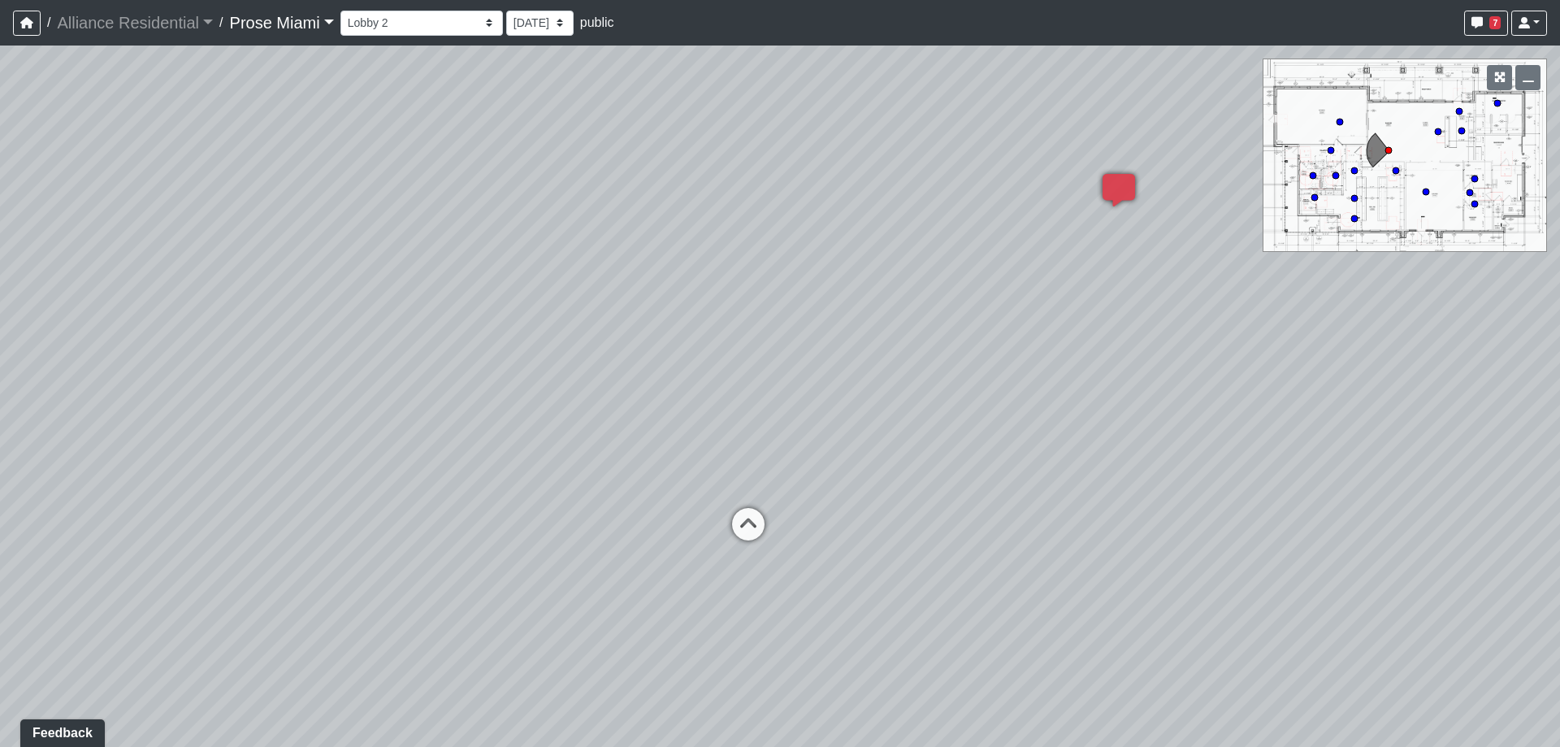
drag, startPoint x: 124, startPoint y: 381, endPoint x: 907, endPoint y: 331, distance: 784.8
click at [907, 331] on div "Loading... Office Hallway Loading... Lobby 1 Loading... Office 2 Loading... Off…" at bounding box center [780, 395] width 1560 height 701
click at [754, 534] on icon at bounding box center [748, 532] width 49 height 49
drag, startPoint x: 203, startPoint y: 417, endPoint x: 1020, endPoint y: 414, distance: 816.5
click at [1030, 414] on div "Loading... Office Hallway Loading... Lobby 1 Loading... Office 2 Loading... Off…" at bounding box center [780, 395] width 1560 height 701
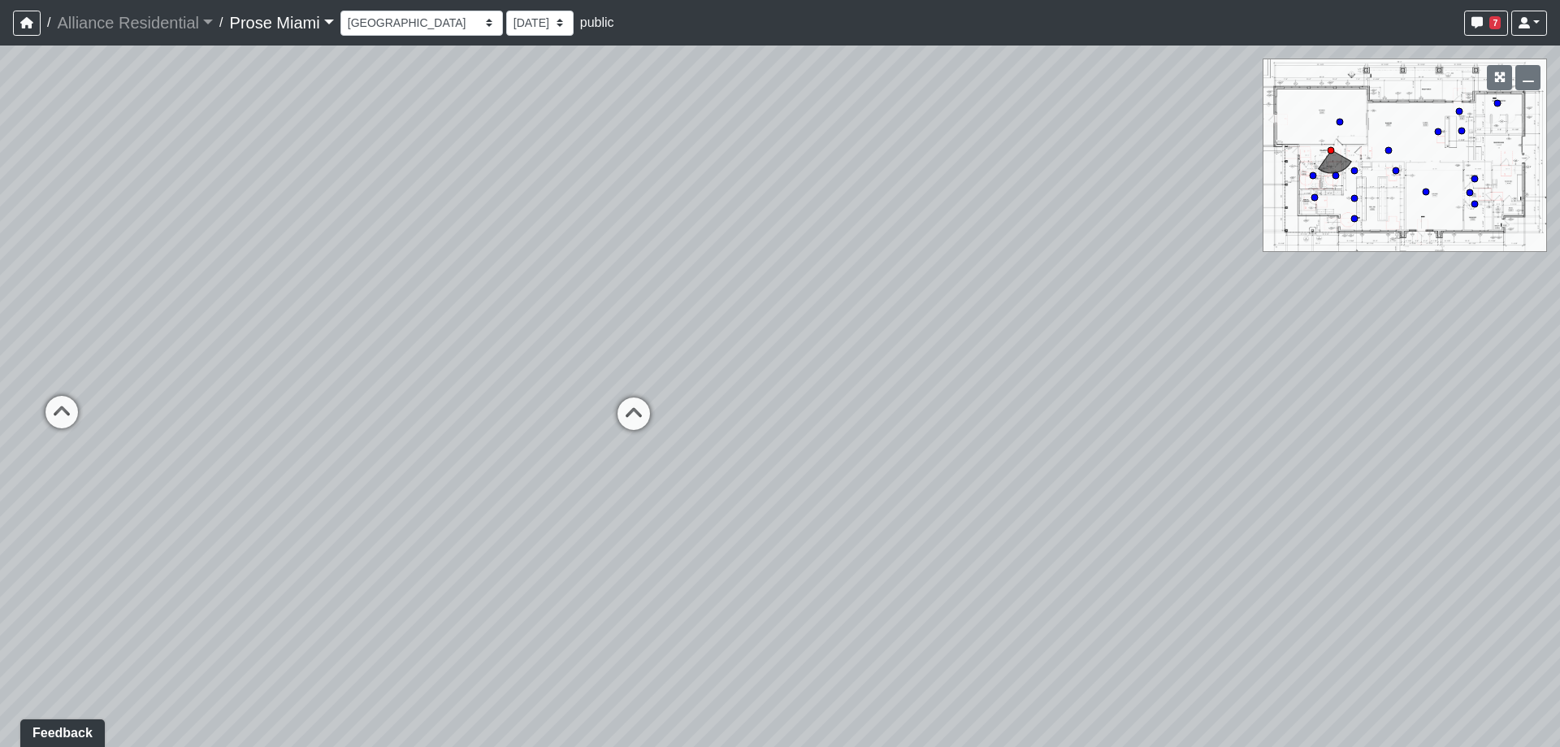
drag, startPoint x: 509, startPoint y: 388, endPoint x: 997, endPoint y: 395, distance: 488.3
click at [997, 395] on div "Loading... Office Hallway Loading... Lobby 1 Loading... Office 2 Loading... Off…" at bounding box center [780, 395] width 1560 height 701
click at [641, 410] on icon at bounding box center [633, 421] width 49 height 49
drag, startPoint x: 1178, startPoint y: 441, endPoint x: 608, endPoint y: 371, distance: 574.6
click at [239, 351] on div "Loading... Office Hallway Loading... Lobby 1 Loading... Office 2 Loading... Off…" at bounding box center [780, 395] width 1560 height 701
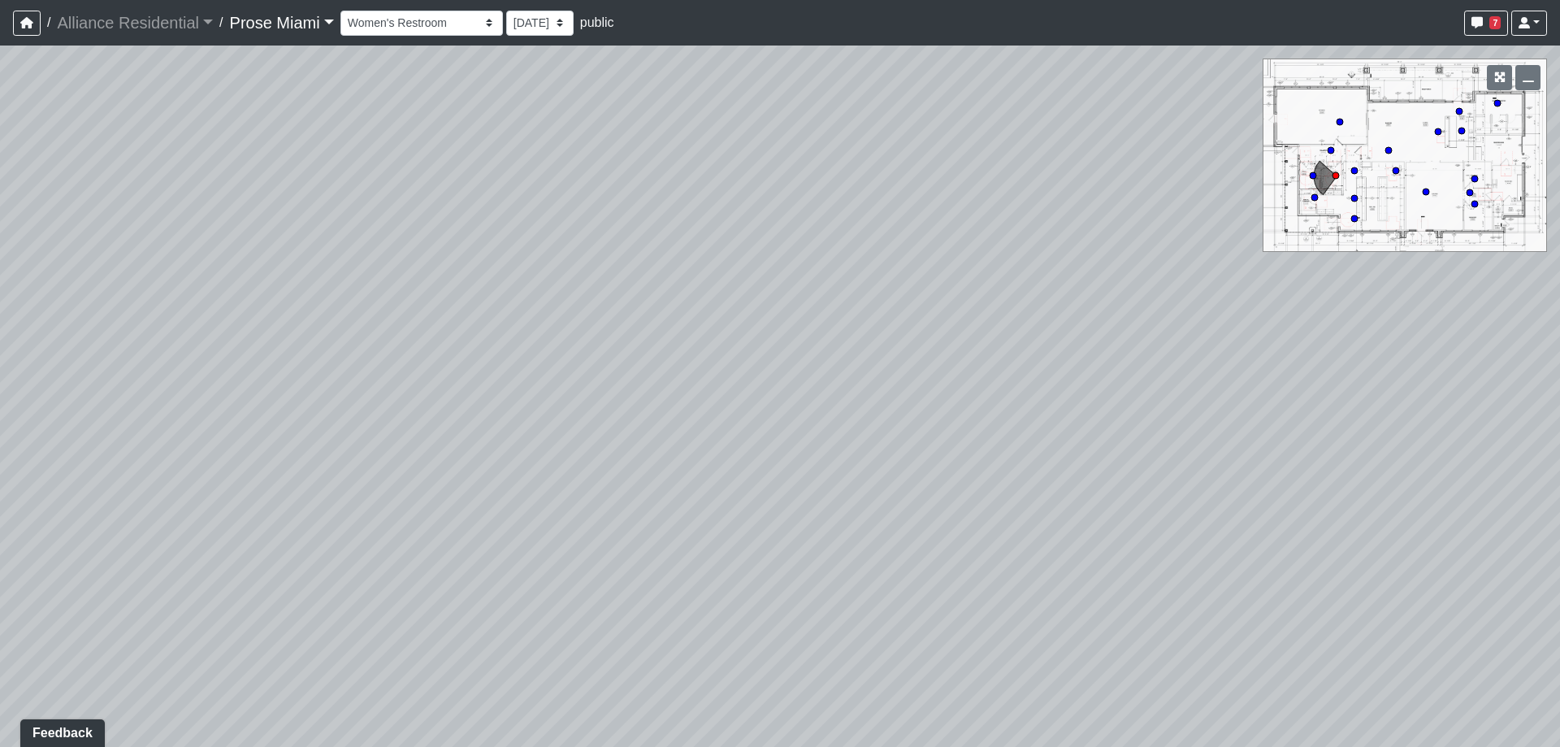
drag, startPoint x: 411, startPoint y: 438, endPoint x: 327, endPoint y: 454, distance: 86.0
click at [327, 454] on div "Loading... Office Hallway Loading... Lobby 1 Loading... Office 2 Loading... Off…" at bounding box center [780, 395] width 1560 height 701
drag, startPoint x: 756, startPoint y: 330, endPoint x: 162, endPoint y: 327, distance: 593.1
click at [147, 330] on div "Loading... Office Hallway Loading... Lobby 1 Loading... Office 2 Loading... Off…" at bounding box center [780, 395] width 1560 height 701
drag, startPoint x: 752, startPoint y: 496, endPoint x: 734, endPoint y: 175, distance: 320.6
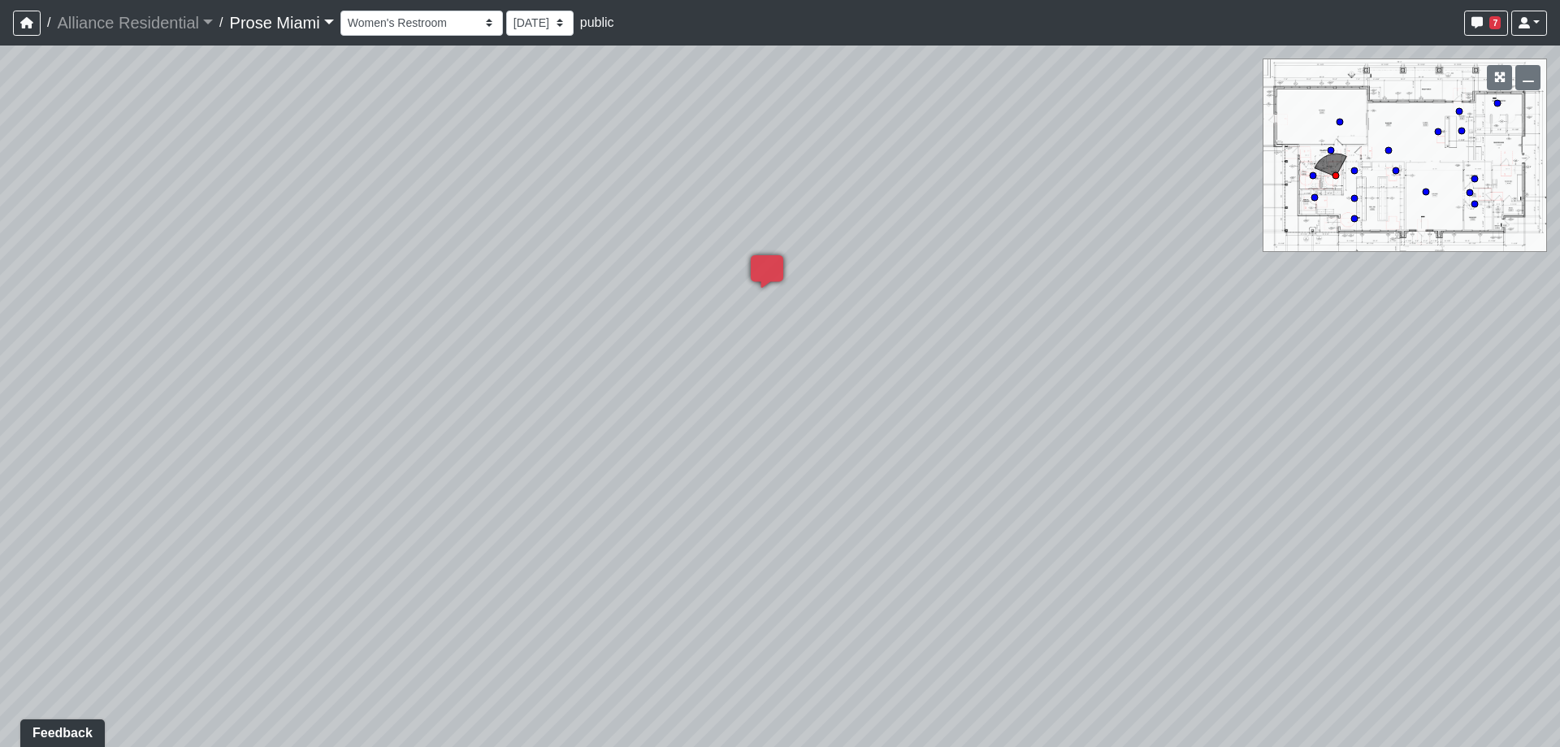
click at [684, 538] on div "Loading... Office Hallway Loading... Lobby 1 Loading... Office 2 Loading... Off…" at bounding box center [780, 395] width 1560 height 701
drag, startPoint x: 952, startPoint y: 494, endPoint x: 665, endPoint y: 255, distance: 373.9
click at [665, 255] on div "Loading... Office Hallway Loading... Lobby 1 Loading... Office 2 Loading... Off…" at bounding box center [780, 395] width 1560 height 701
click at [828, 597] on icon at bounding box center [820, 621] width 49 height 49
drag, startPoint x: 1176, startPoint y: 490, endPoint x: 698, endPoint y: 545, distance: 481.7
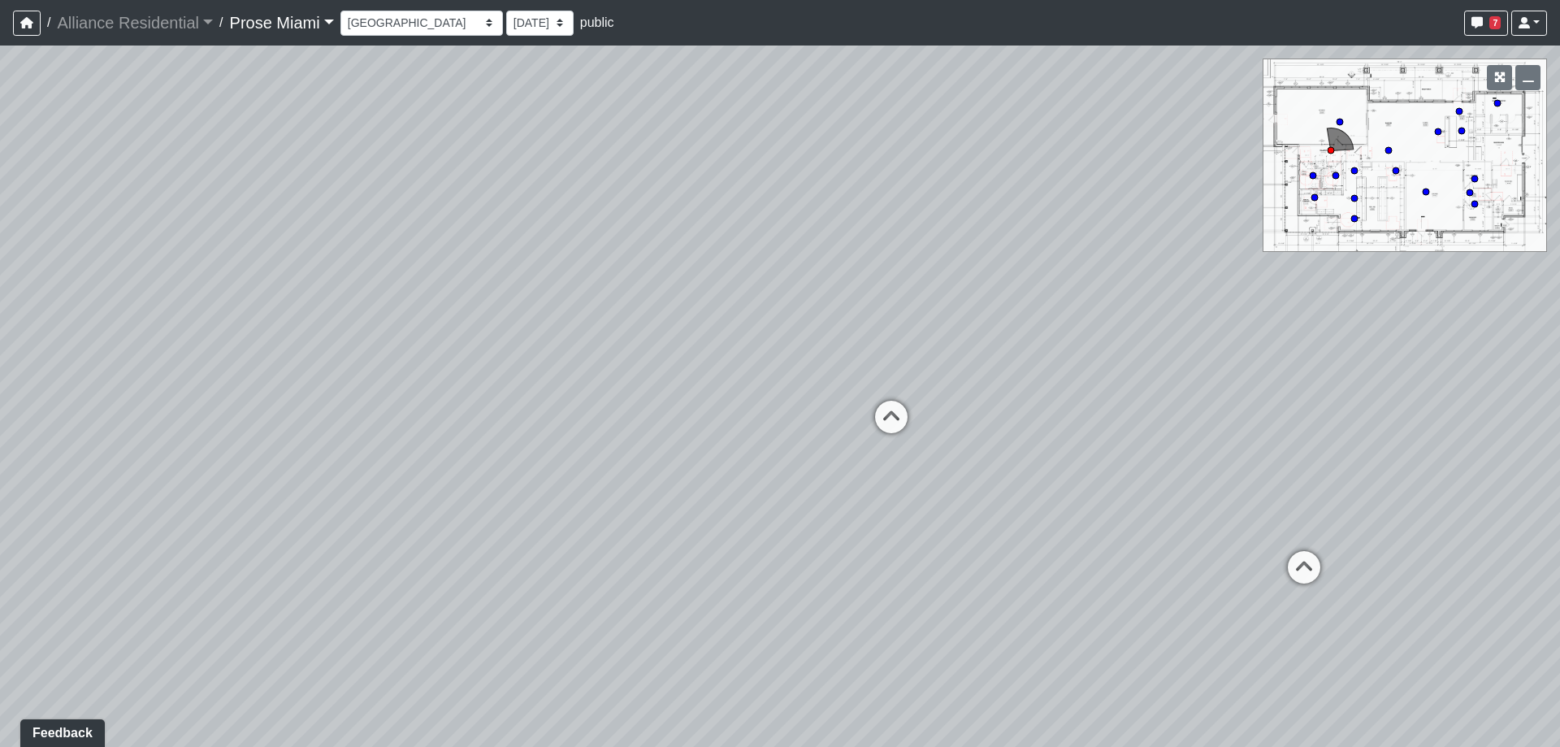
click at [698, 545] on div "Loading... Office Hallway Loading... Lobby 1 Loading... Office 2 Loading... Off…" at bounding box center [780, 395] width 1560 height 701
click at [887, 419] on icon at bounding box center [891, 425] width 49 height 49
drag, startPoint x: 821, startPoint y: 280, endPoint x: 521, endPoint y: 205, distance: 309.9
click at [521, 205] on div "Loading... Office Hallway Loading... Lobby 1 Loading... Office 2 Loading... Off…" at bounding box center [780, 395] width 1560 height 701
drag, startPoint x: 1088, startPoint y: 565, endPoint x: -11, endPoint y: 185, distance: 1162.9
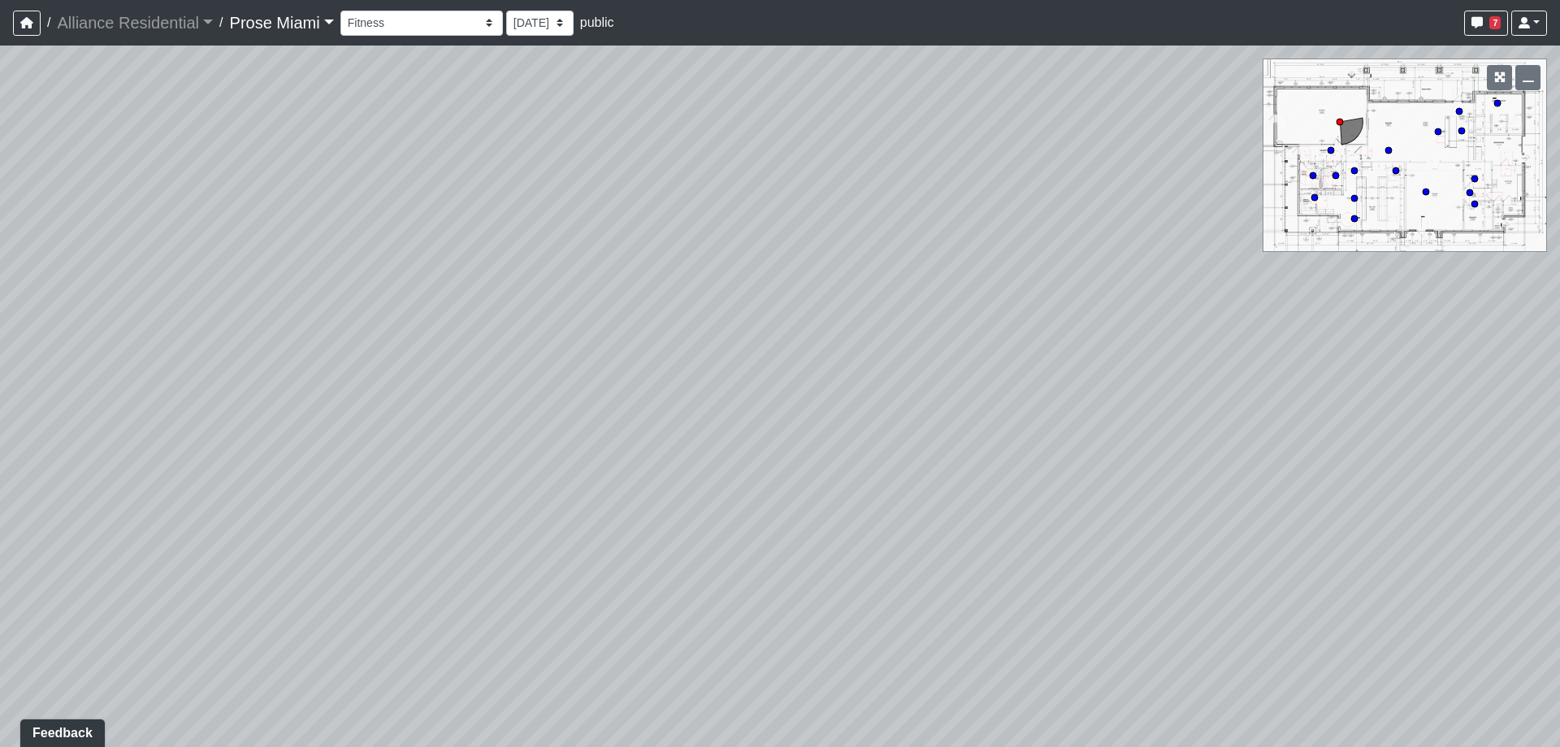
click at [0, 185] on html "/ Alliance Residential Alliance Residential Loading... / Prose Miami Prose Miam…" at bounding box center [780, 373] width 1560 height 747
drag, startPoint x: 489, startPoint y: 243, endPoint x: 278, endPoint y: 572, distance: 391.0
click at [278, 572] on div "Loading... Office Hallway Loading... Lobby 1 Loading... Office 2 Loading... Off…" at bounding box center [780, 395] width 1560 height 701
drag, startPoint x: 797, startPoint y: 438, endPoint x: 210, endPoint y: 353, distance: 592.6
click at [206, 353] on div "Loading... Office Hallway Loading... Lobby 1 Loading... Office 2 Loading... Off…" at bounding box center [780, 395] width 1560 height 701
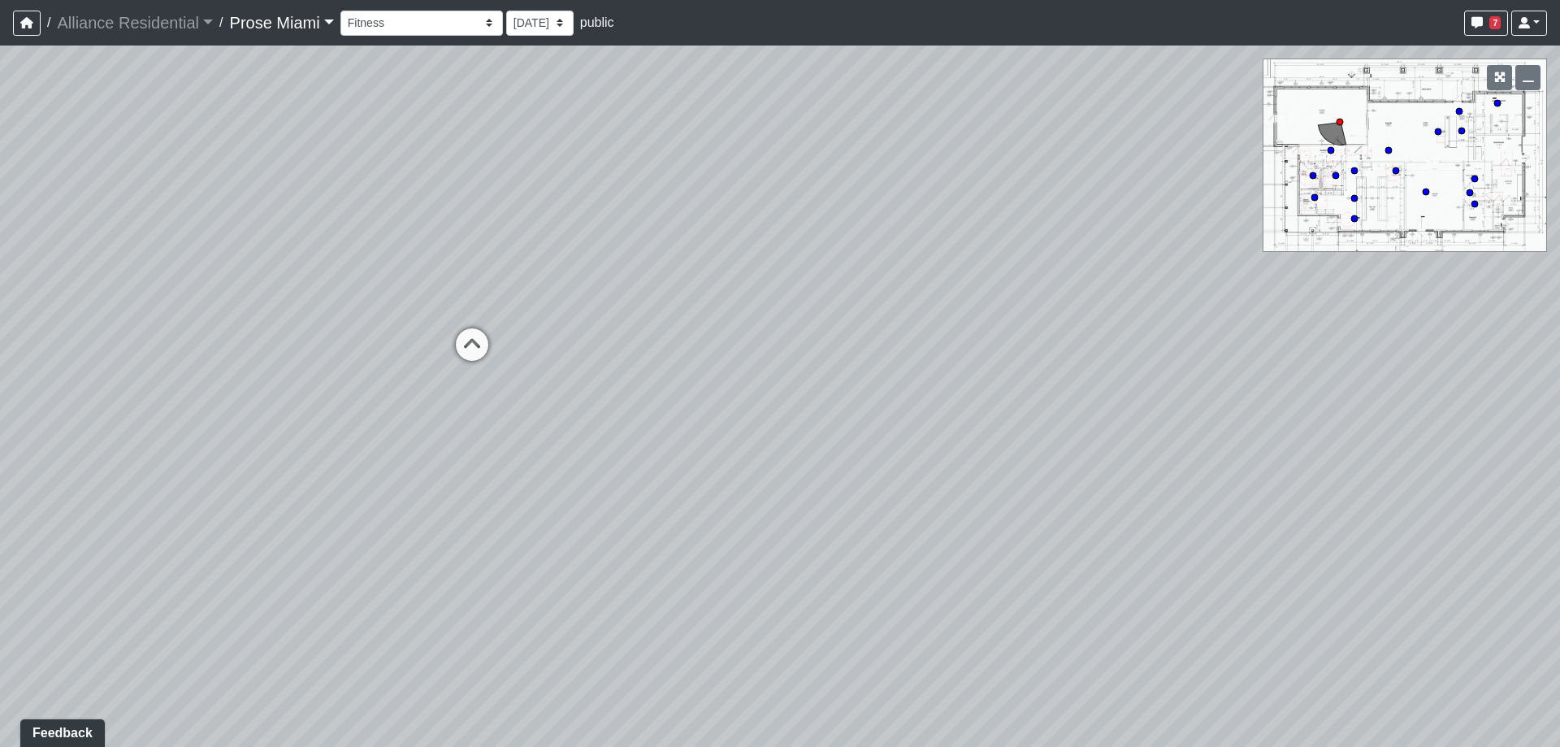
drag, startPoint x: 871, startPoint y: 356, endPoint x: 517, endPoint y: 349, distance: 354.3
click at [414, 332] on div "Loading... Office Hallway Loading... Lobby 1 Loading... Office 2 Loading... Off…" at bounding box center [780, 395] width 1560 height 701
drag, startPoint x: 723, startPoint y: 392, endPoint x: 450, endPoint y: 509, distance: 297.3
click at [450, 509] on div "Loading... Office Hallway Loading... Lobby 1 Loading... Office 2 Loading... Off…" at bounding box center [780, 395] width 1560 height 701
drag, startPoint x: 259, startPoint y: 445, endPoint x: 1302, endPoint y: 464, distance: 1043.3
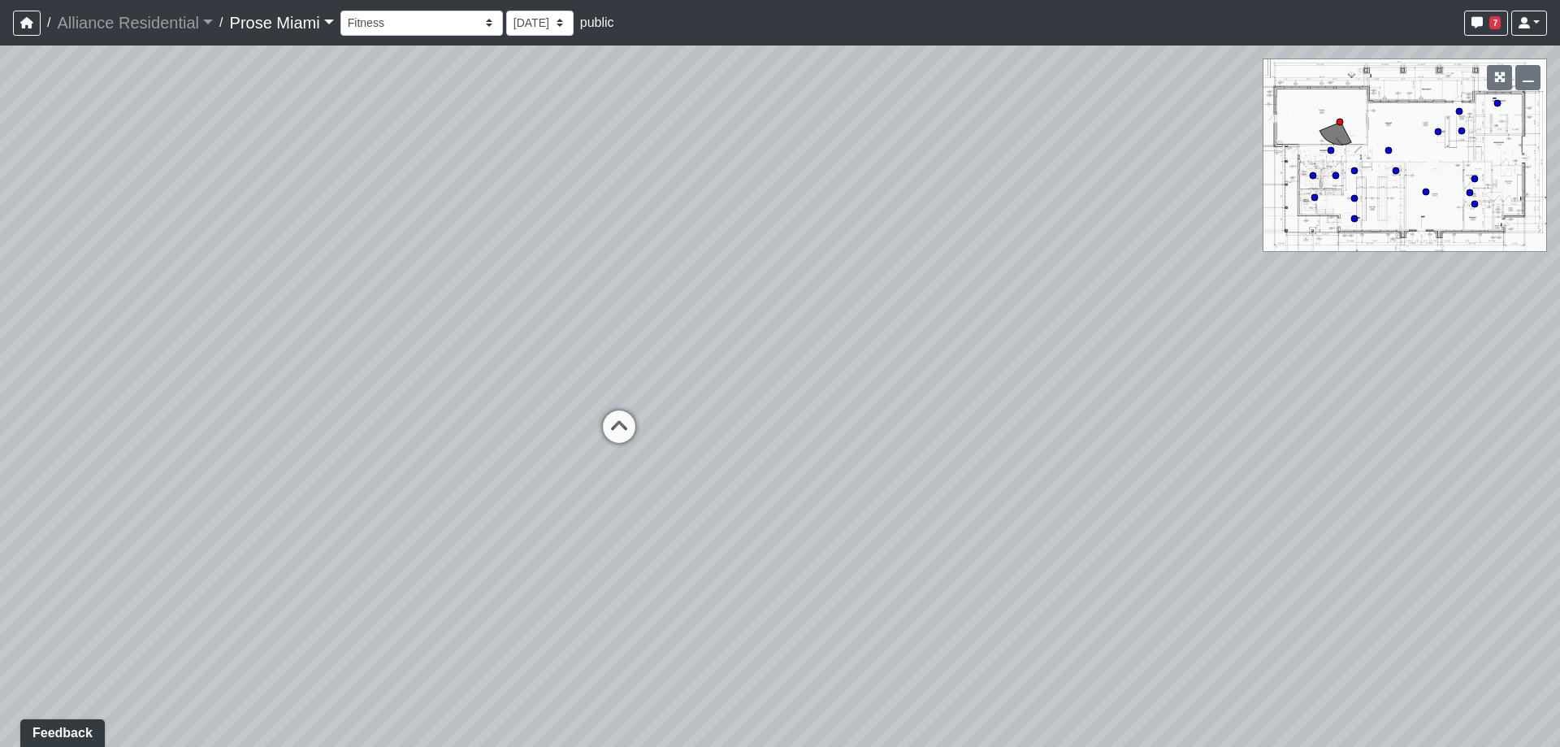
click at [1302, 464] on div "Loading... Office Hallway Loading... Lobby 1 Loading... Office 2 Loading... Off…" at bounding box center [780, 395] width 1560 height 701
click at [635, 437] on icon at bounding box center [619, 434] width 49 height 49
drag, startPoint x: 358, startPoint y: 383, endPoint x: 1297, endPoint y: 408, distance: 938.7
click at [1297, 408] on div "Loading... Office Hallway Loading... Lobby 1 Loading... Office 2 Loading... Off…" at bounding box center [780, 395] width 1560 height 701
click at [615, 435] on icon at bounding box center [628, 447] width 49 height 49
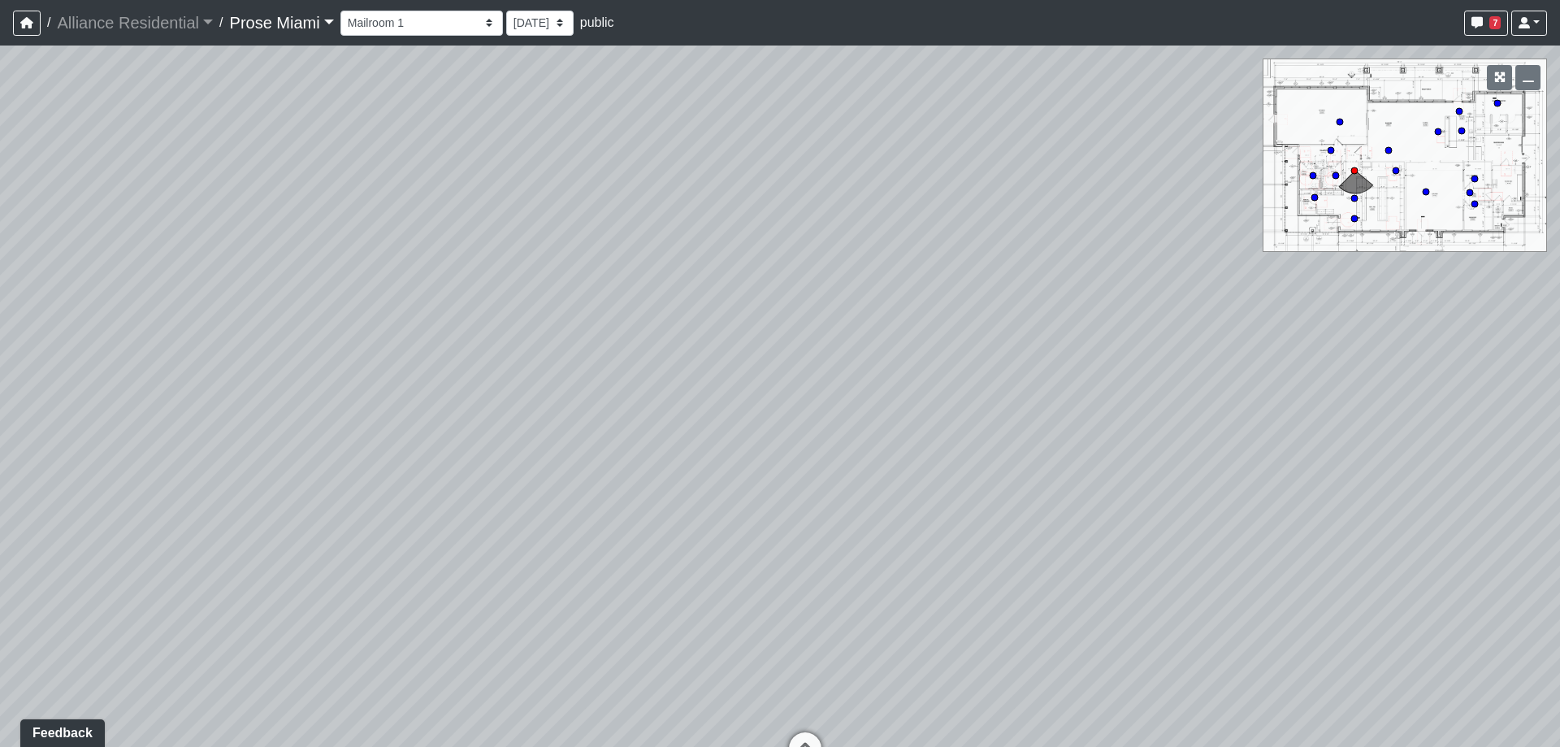
drag, startPoint x: 934, startPoint y: 466, endPoint x: 294, endPoint y: 545, distance: 645.0
click at [294, 545] on div "Loading... Office Hallway Loading... Lobby 1 Loading... Office 2 Loading... Off…" at bounding box center [780, 395] width 1560 height 701
drag, startPoint x: 1094, startPoint y: 448, endPoint x: 1420, endPoint y: 253, distance: 380.1
click at [1425, 253] on div "Loading... Office Hallway Loading... Lobby 1 Loading... Office 2 Loading... Off…" at bounding box center [780, 395] width 1560 height 701
drag, startPoint x: 435, startPoint y: 313, endPoint x: 1215, endPoint y: 256, distance: 782.0
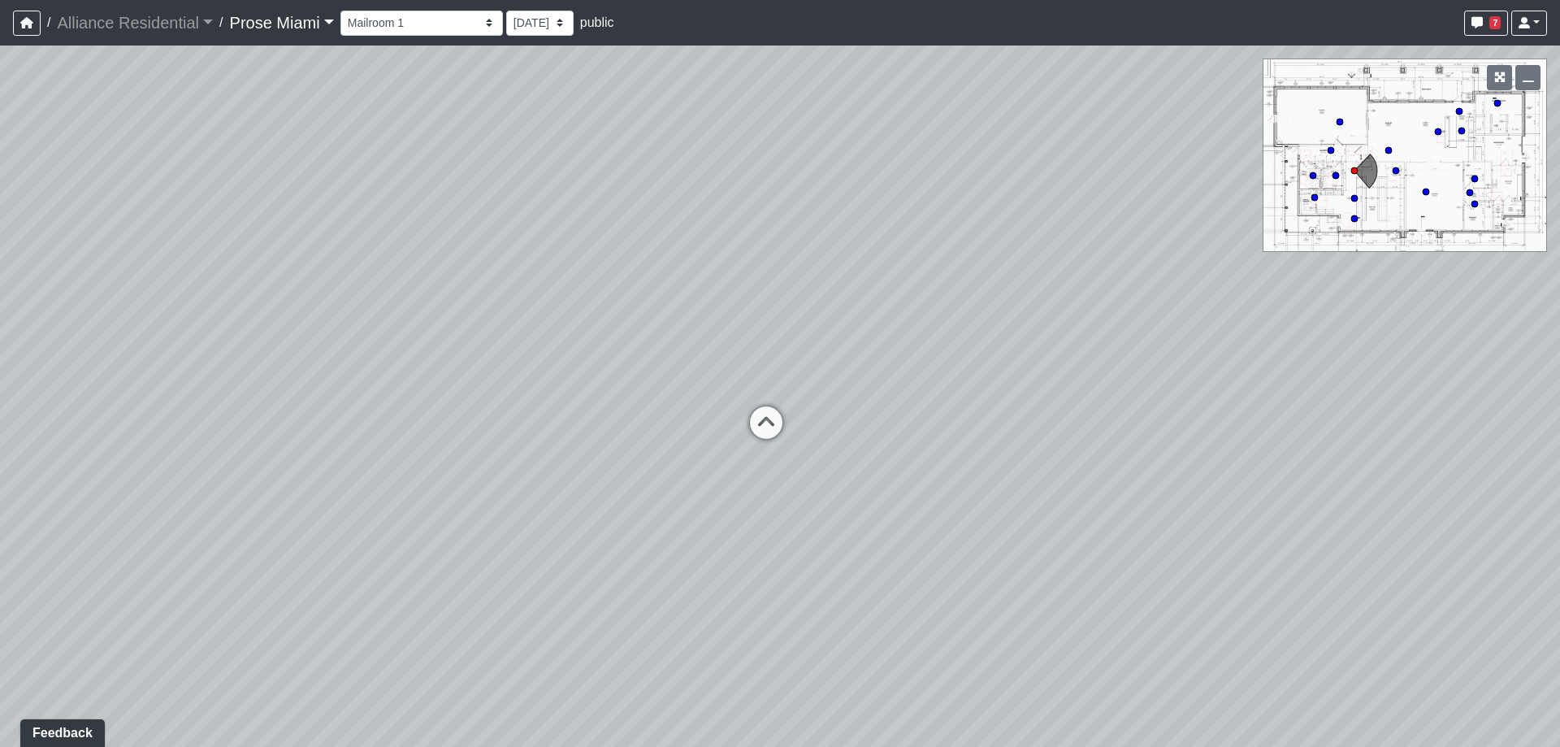
click at [1215, 256] on div "Loading... Office Hallway Loading... Lobby 1 Loading... Office 2 Loading... Off…" at bounding box center [780, 395] width 1560 height 701
drag, startPoint x: 448, startPoint y: 252, endPoint x: 86, endPoint y: 253, distance: 361.5
click at [86, 253] on div "Loading... Office Hallway Loading... Lobby 1 Loading... Office 2 Loading... Off…" at bounding box center [780, 395] width 1560 height 701
drag, startPoint x: 1027, startPoint y: 236, endPoint x: 1144, endPoint y: 340, distance: 156.5
click at [1380, 318] on div "Loading... Office Hallway Loading... Lobby 1 Loading... Office 2 Loading... Off…" at bounding box center [780, 395] width 1560 height 701
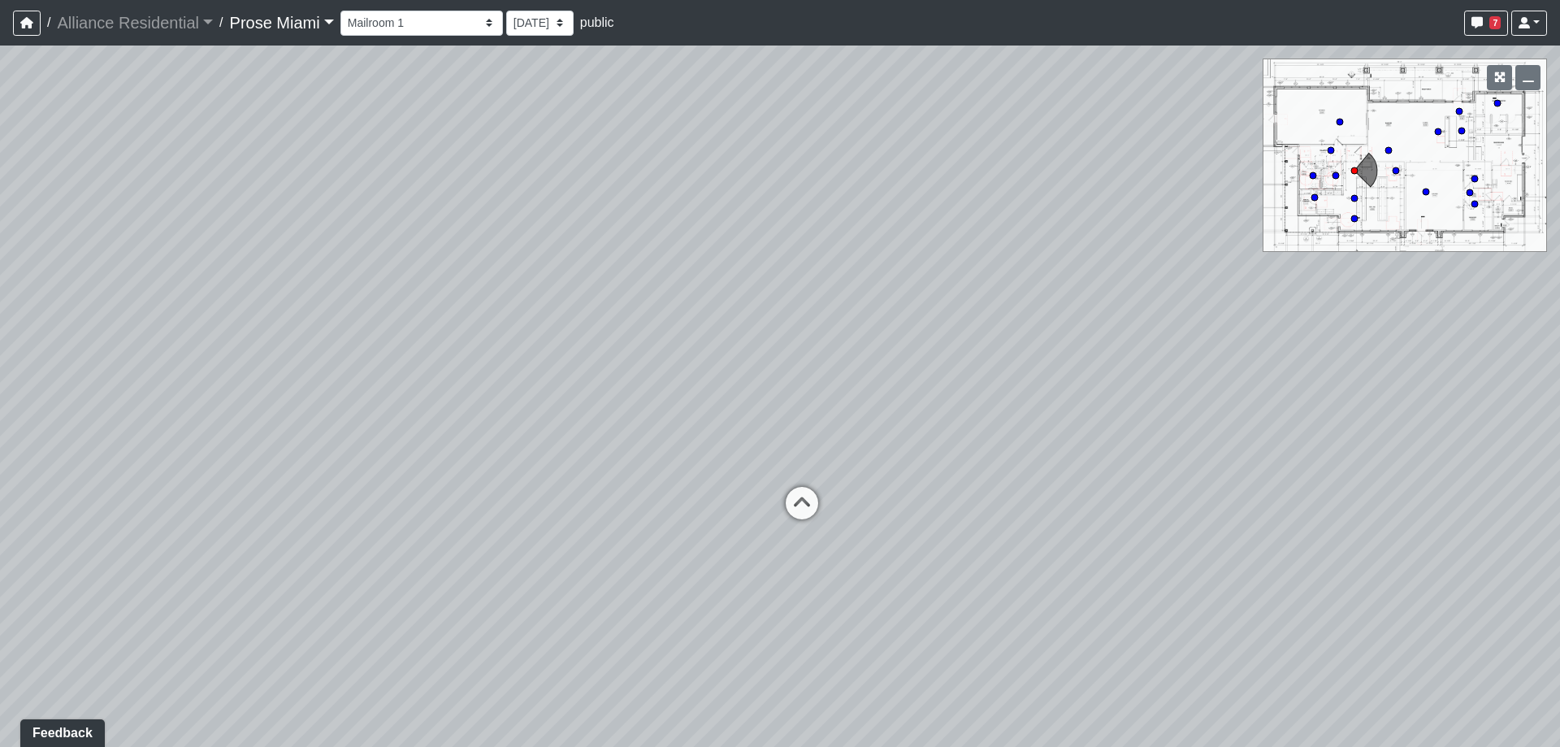
drag, startPoint x: 392, startPoint y: 360, endPoint x: 1220, endPoint y: 337, distance: 828.2
click at [1220, 337] on div "Loading... Office Hallway Loading... Lobby 1 Loading... Office 2 Loading... Off…" at bounding box center [780, 395] width 1560 height 701
click at [724, 370] on icon at bounding box center [720, 362] width 49 height 49
drag, startPoint x: 1026, startPoint y: 427, endPoint x: 595, endPoint y: 366, distance: 435.6
click at [595, 366] on div "Loading... Office Hallway Loading... Lobby 1 Loading... Office 2 Loading... Off…" at bounding box center [780, 395] width 1560 height 701
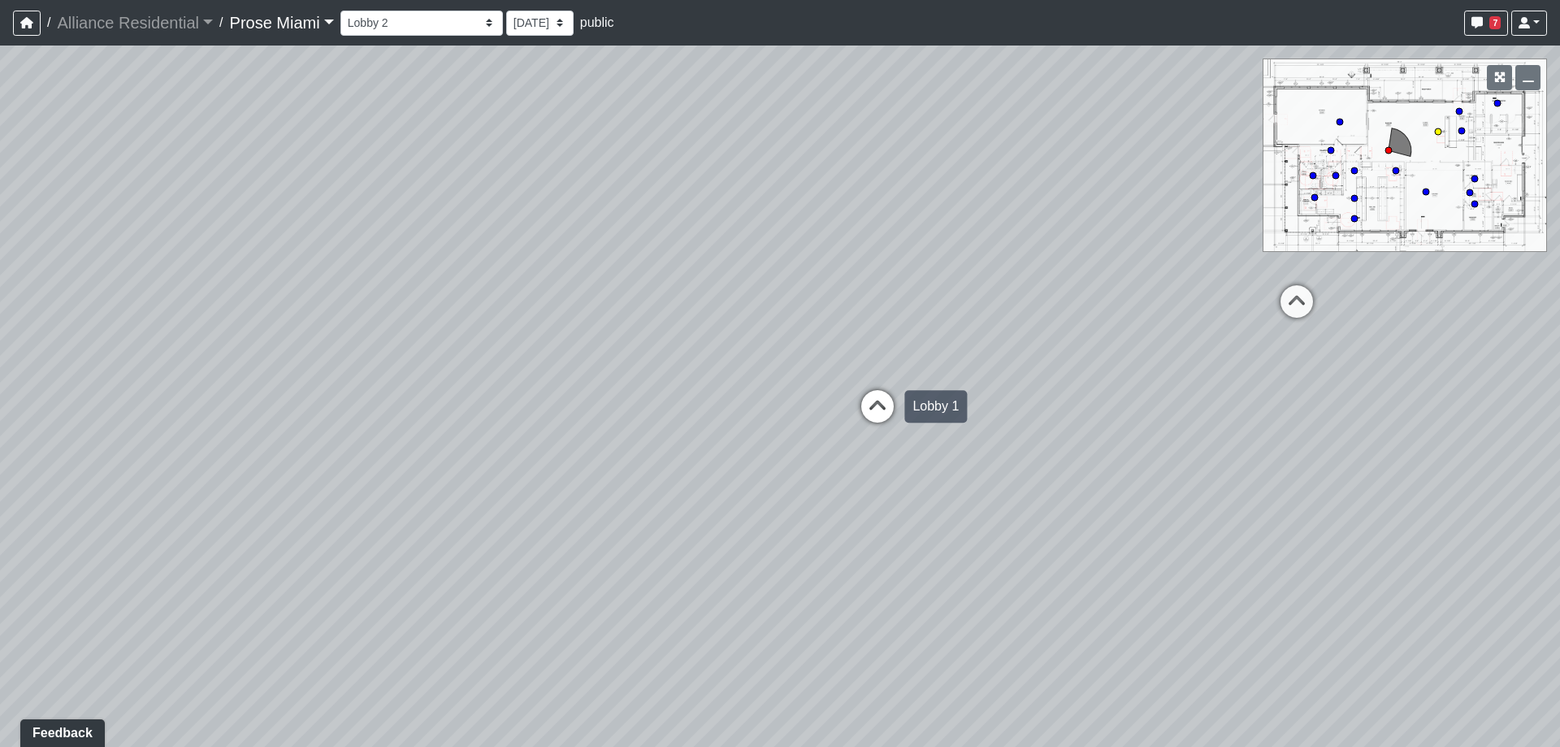
click at [891, 416] on icon at bounding box center [877, 414] width 49 height 49
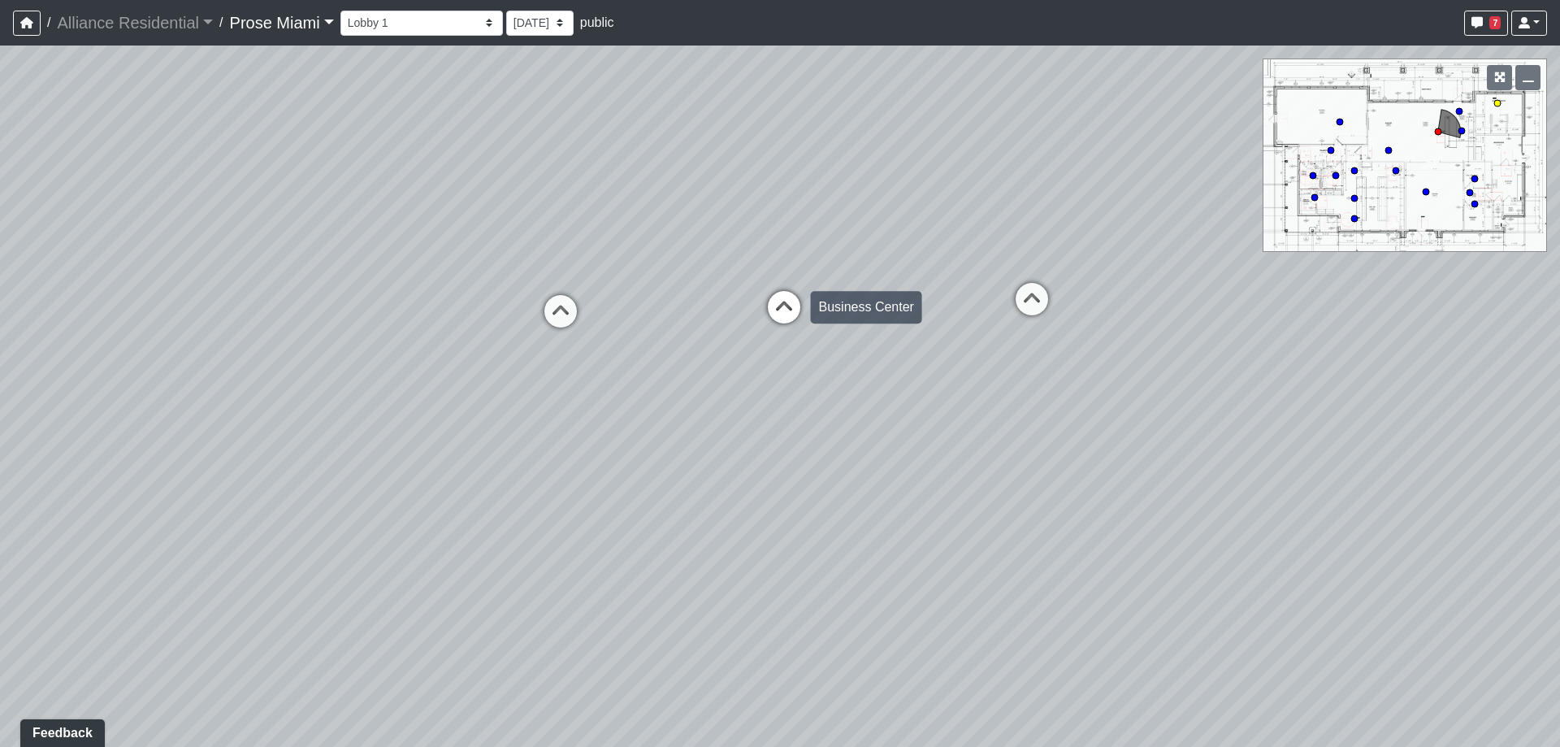
click at [787, 304] on icon at bounding box center [784, 315] width 49 height 49
drag, startPoint x: 968, startPoint y: 185, endPoint x: 197, endPoint y: 466, distance: 820.4
click at [197, 466] on div "Loading... Office Hallway Loading... Lobby 1 Loading... Office 2 Loading... Off…" at bounding box center [780, 395] width 1560 height 701
drag, startPoint x: 905, startPoint y: 460, endPoint x: 253, endPoint y: 333, distance: 664.6
click at [250, 334] on div "Loading... Office Hallway Loading... Lobby 1 Loading... Office 2 Loading... Off…" at bounding box center [780, 395] width 1560 height 701
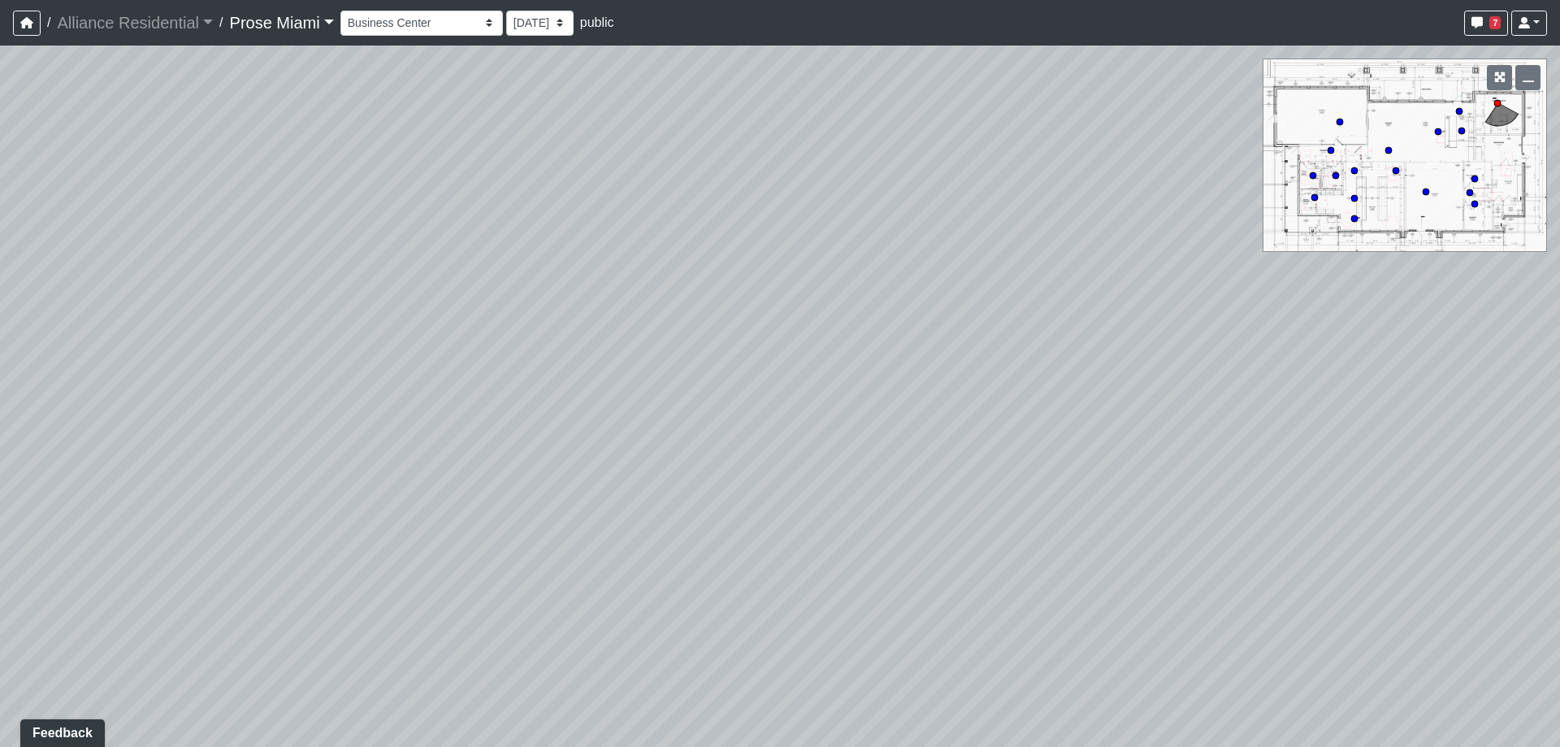
drag, startPoint x: 834, startPoint y: 367, endPoint x: 531, endPoint y: 292, distance: 312.1
click at [283, 283] on div "Loading... Office Hallway Loading... Lobby 1 Loading... Office 2 Loading... Off…" at bounding box center [780, 395] width 1560 height 701
drag, startPoint x: 821, startPoint y: 308, endPoint x: 244, endPoint y: 353, distance: 579.4
click at [244, 353] on div "Loading... Office Hallway Loading... Lobby 1 Loading... Office 2 Loading... Off…" at bounding box center [780, 395] width 1560 height 701
click at [861, 435] on icon at bounding box center [845, 433] width 49 height 49
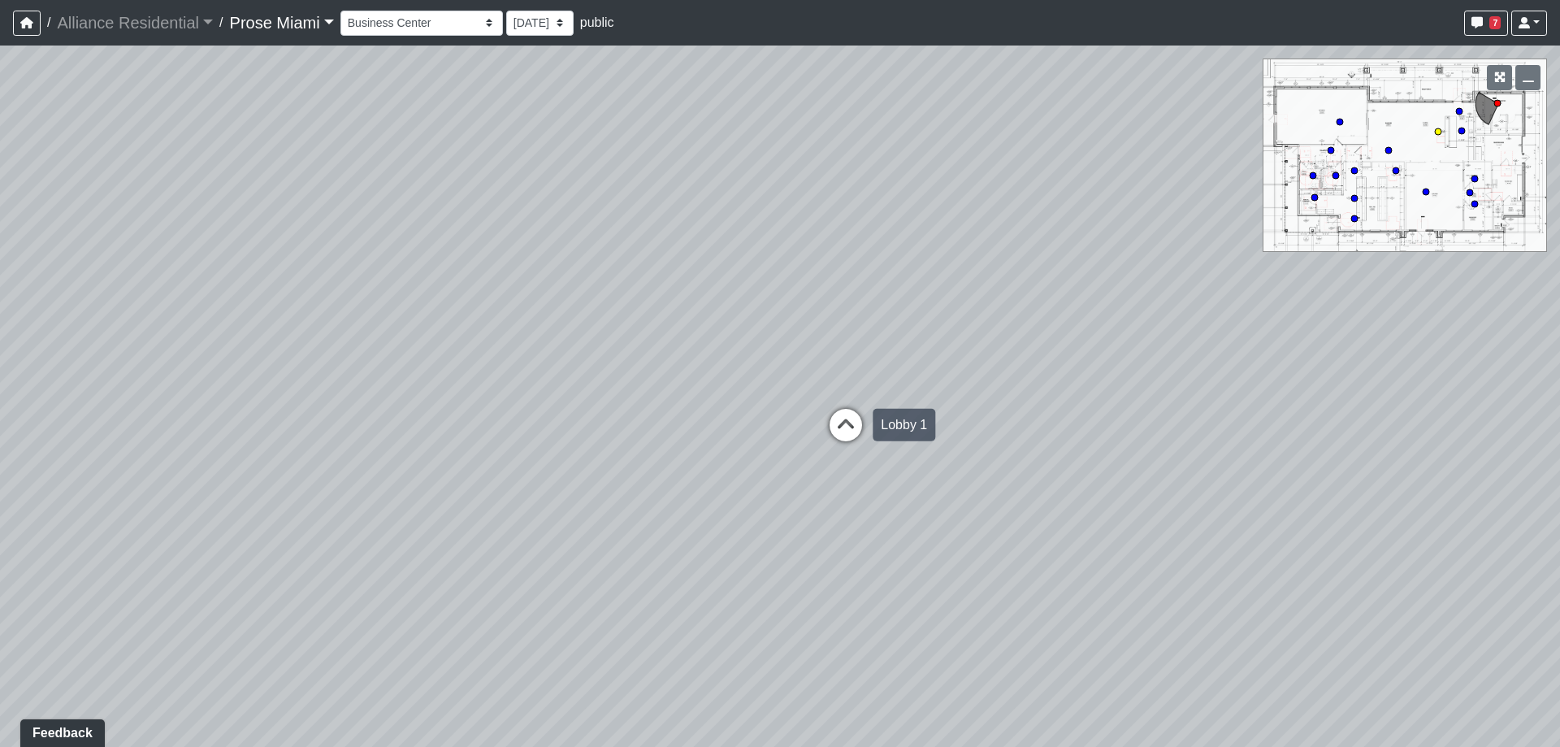
select select "clubhouse-lobby-1"
drag, startPoint x: 448, startPoint y: 357, endPoint x: 1098, endPoint y: 349, distance: 649.2
click at [1098, 349] on div "Loading... Office Hallway Loading... Lobby 1 Loading... Office 2 Loading... Off…" at bounding box center [780, 395] width 1560 height 701
